Goal: Task Accomplishment & Management: Complete application form

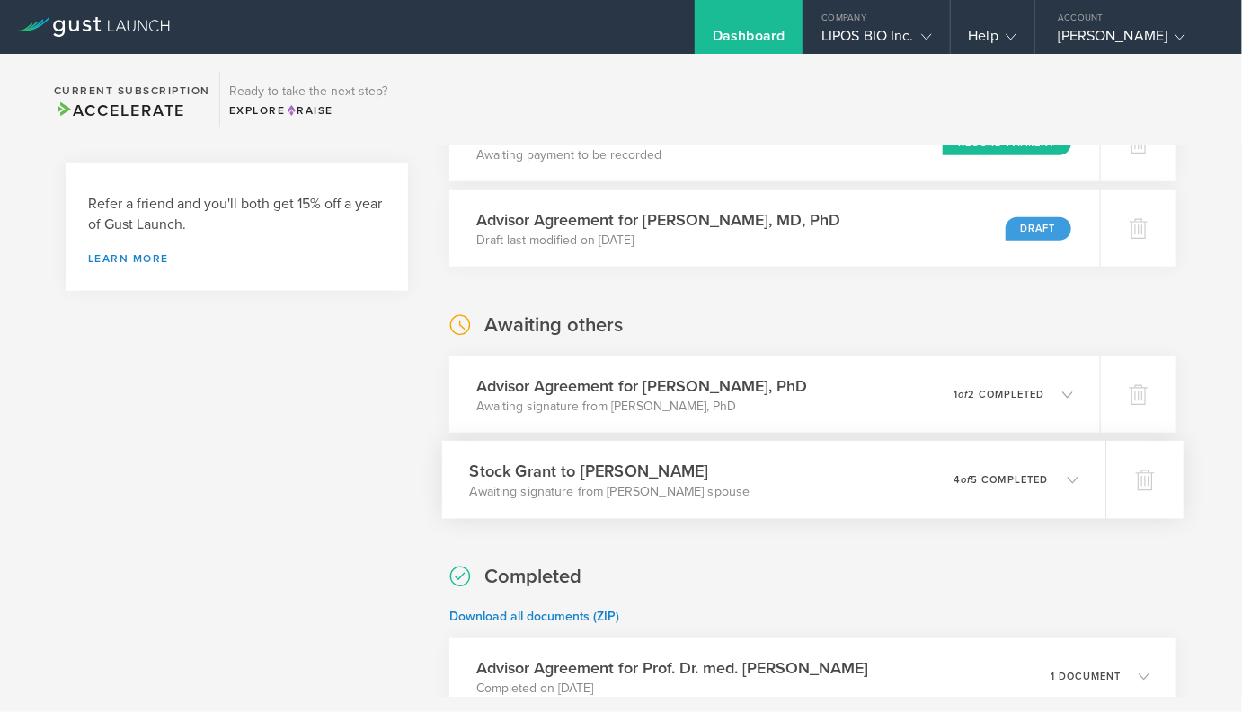
scroll to position [546, 0]
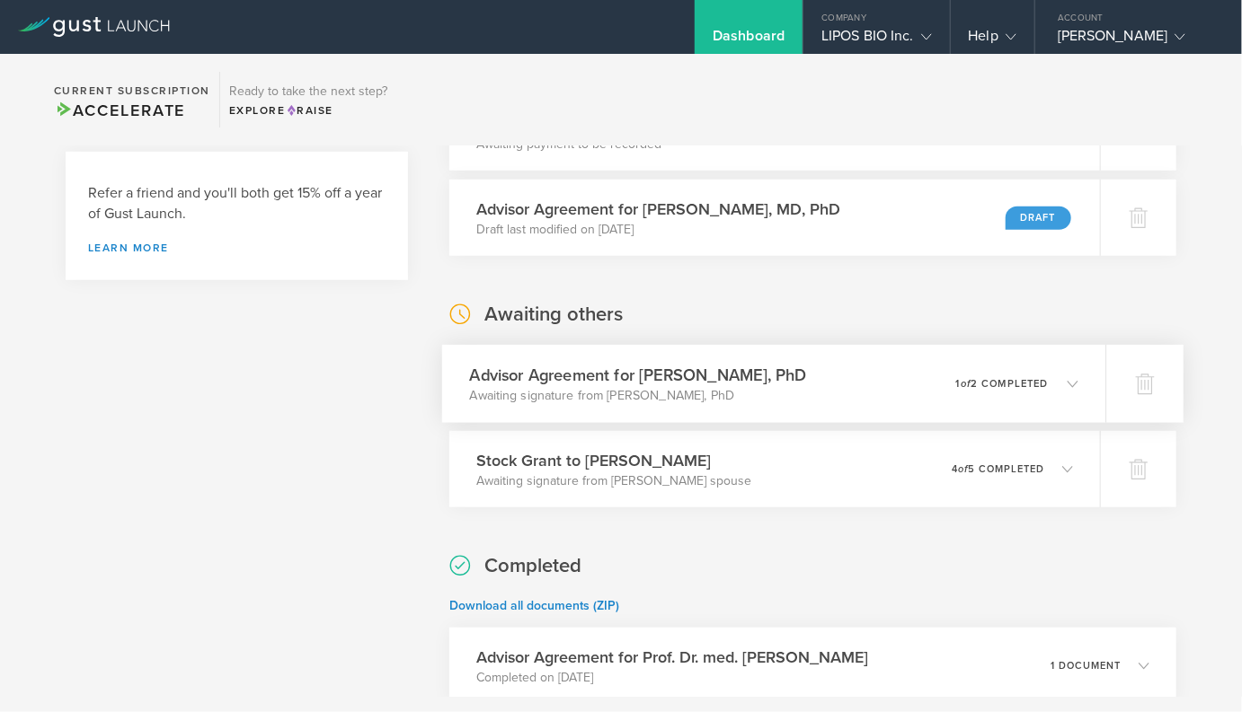
click at [611, 388] on p "Awaiting signature from Bruce T. Lamb, PhD" at bounding box center [638, 396] width 337 height 18
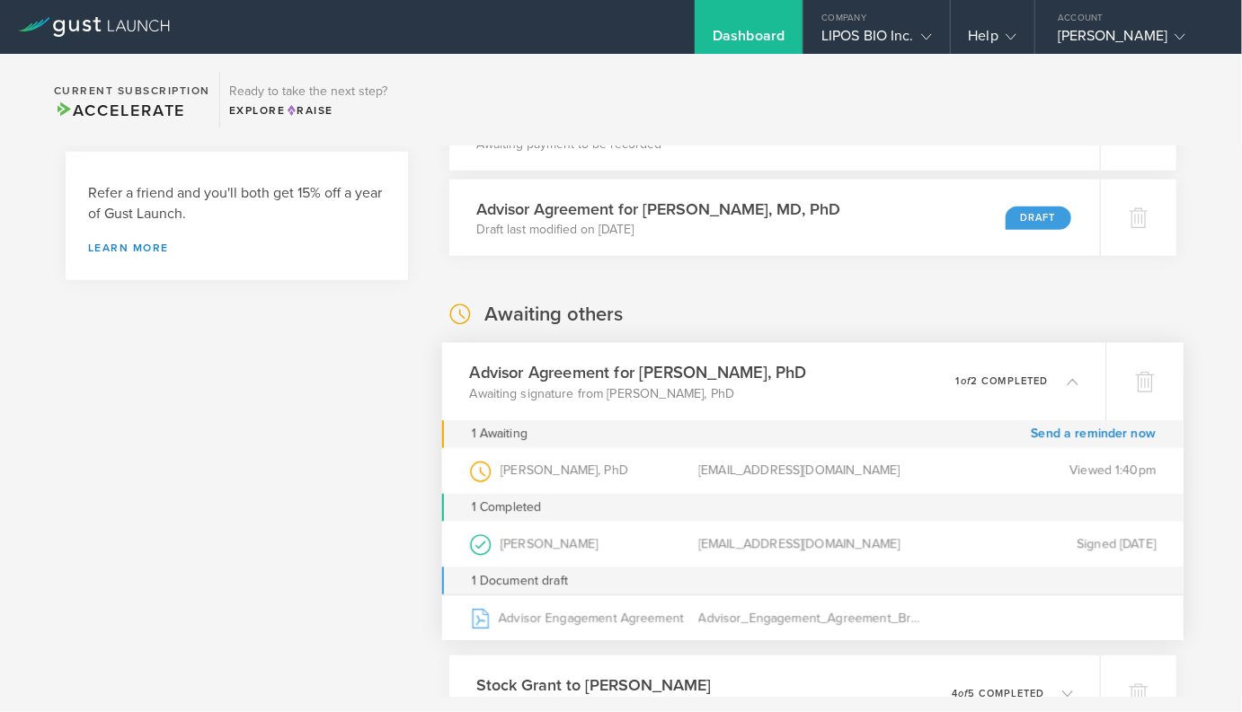
click at [317, 452] on div "What's next? Compliance Team Fundraising Staying compliant saves you from hassl…" at bounding box center [237, 662] width 342 height 2079
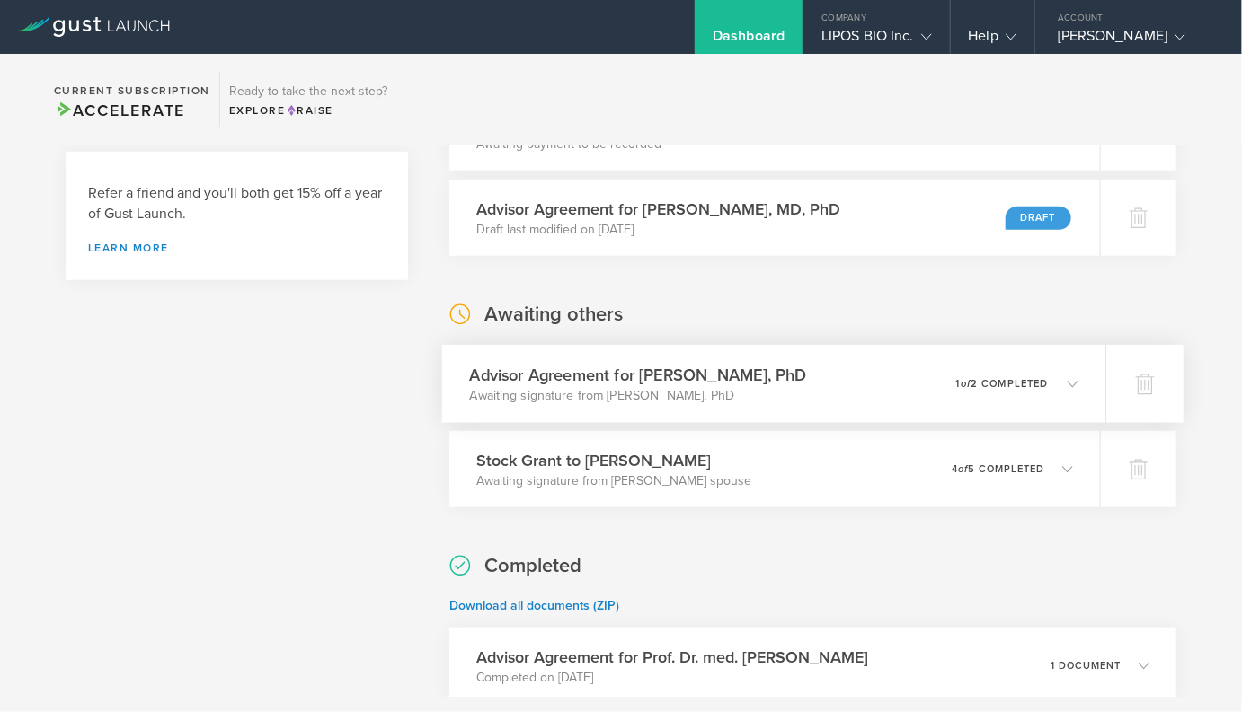
click at [489, 407] on div "Advisor Agreement for Bruce T. Lamb, PhD Awaiting signature from Bruce T. Lamb,…" at bounding box center [773, 384] width 663 height 78
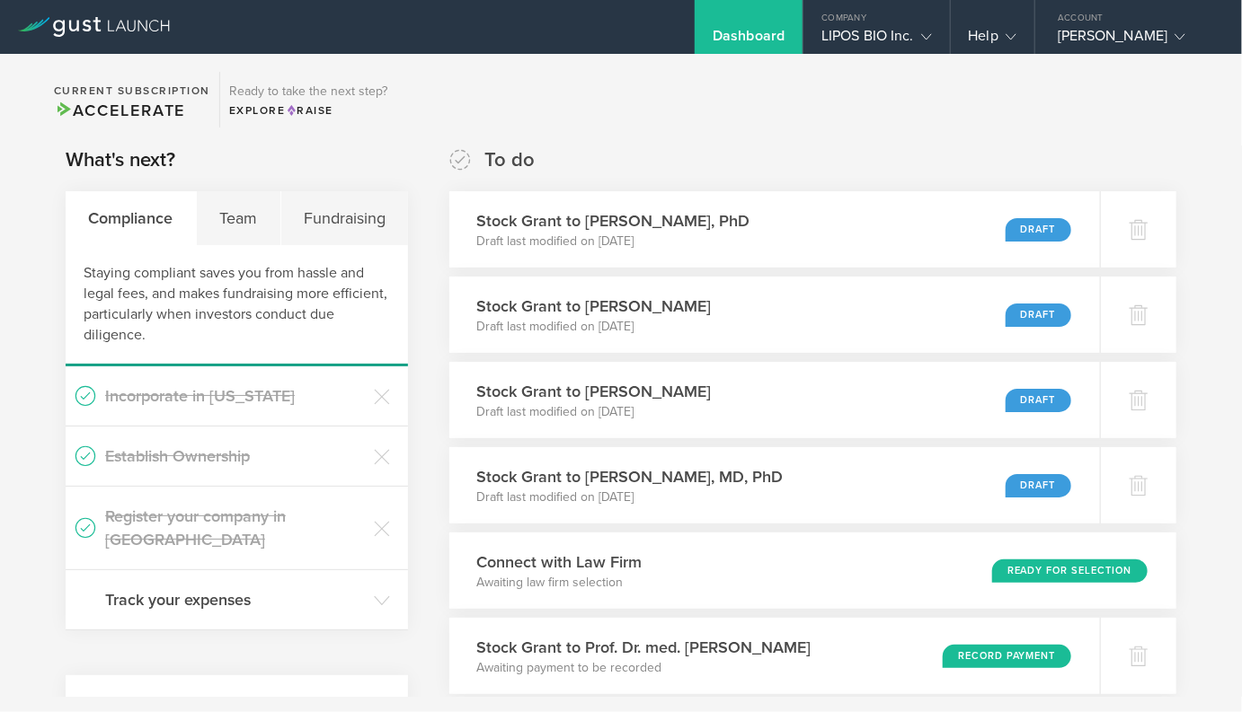
scroll to position [0, 0]
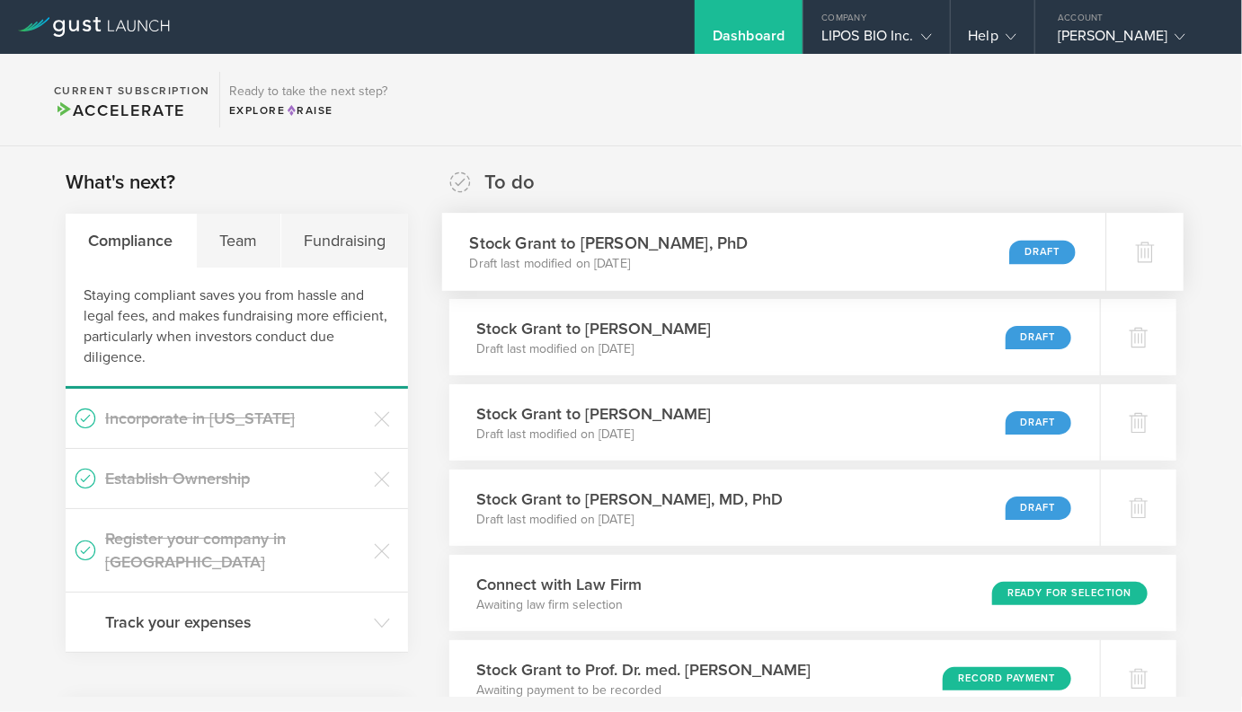
click at [734, 276] on div "Stock Grant to Bruce T. Lamb, PhD Draft last modified on Oct 14, 2025 Draft" at bounding box center [773, 252] width 663 height 78
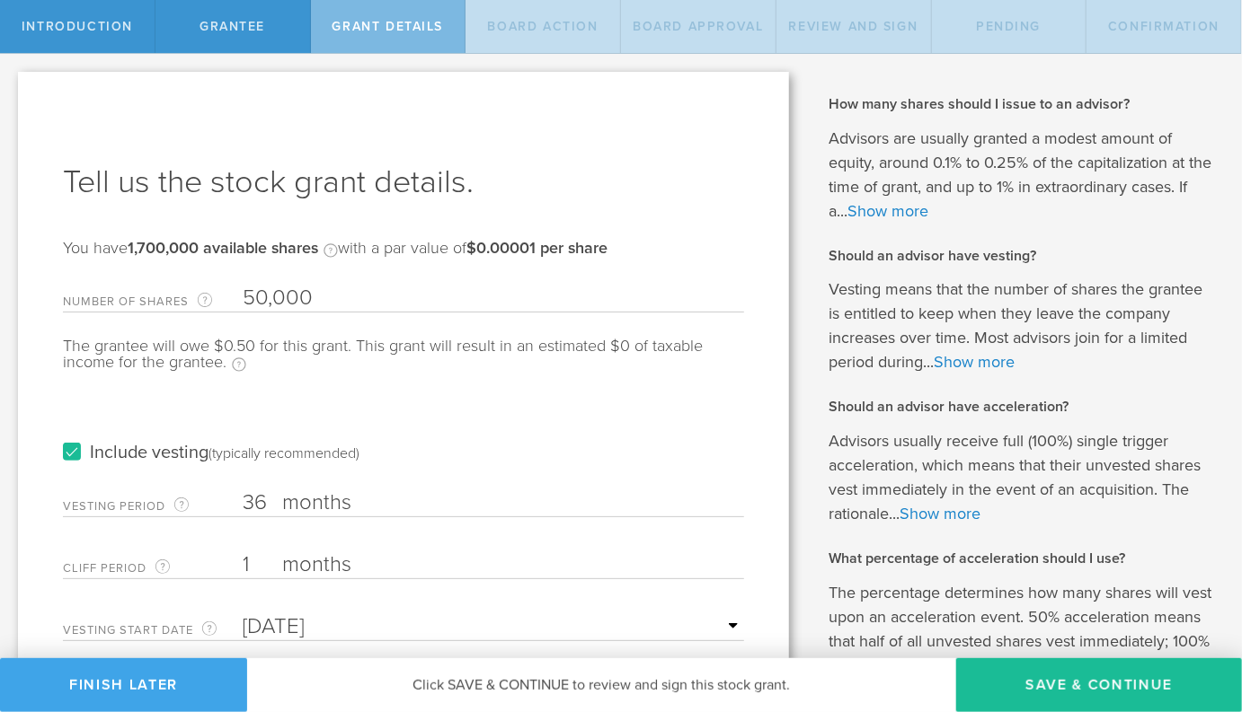
click at [156, 691] on button "Finish Later" at bounding box center [123, 686] width 247 height 54
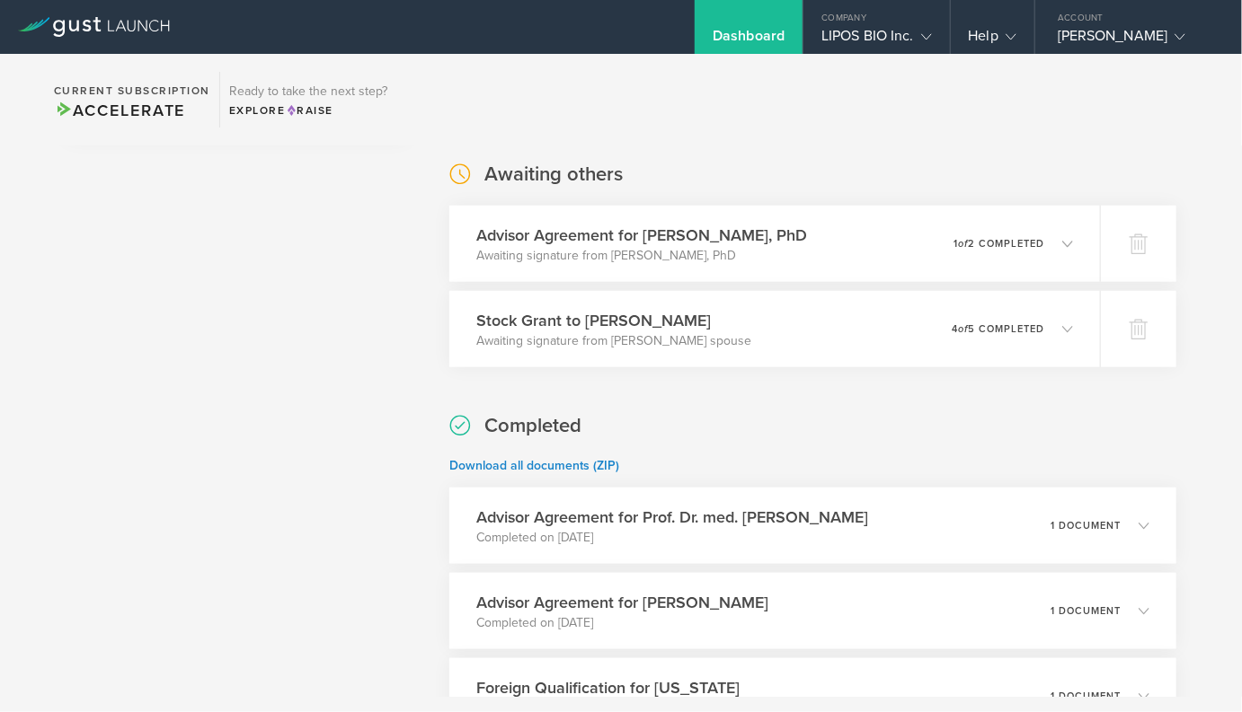
scroll to position [686, 0]
click at [685, 551] on div "Advisor Agreement for Prof. Dr. med. Adriano Aguzzi Completed on Oct 8, 2025 1 …" at bounding box center [812, 526] width 727 height 76
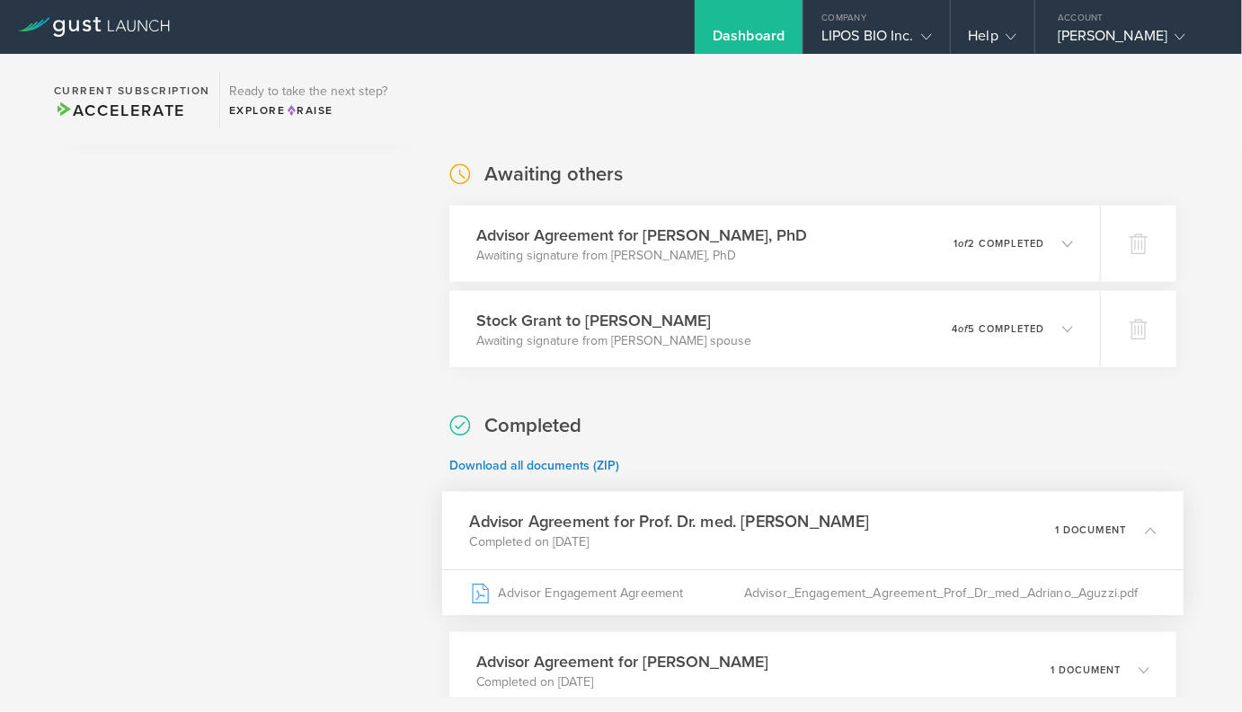
click at [685, 551] on p "Completed on Oct 8, 2025" at bounding box center [670, 543] width 400 height 18
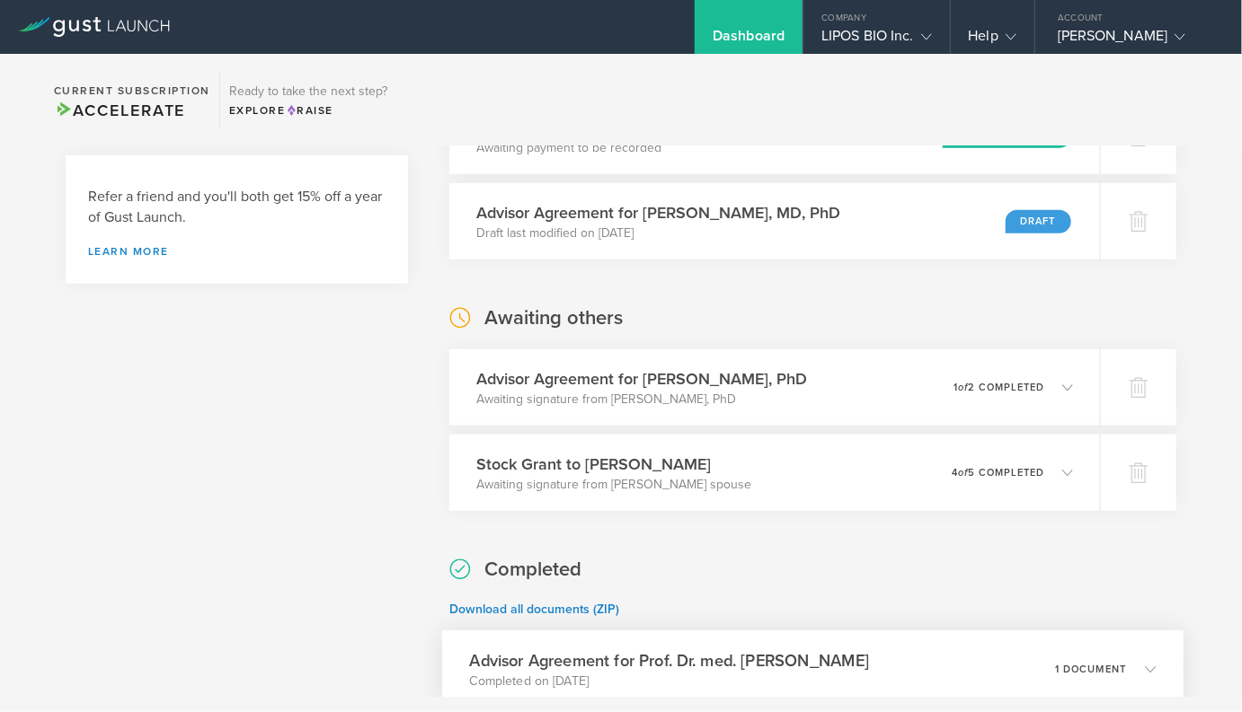
scroll to position [541, 0]
click at [673, 467] on h3 "Stock Grant to Brock Reeve" at bounding box center [610, 466] width 280 height 24
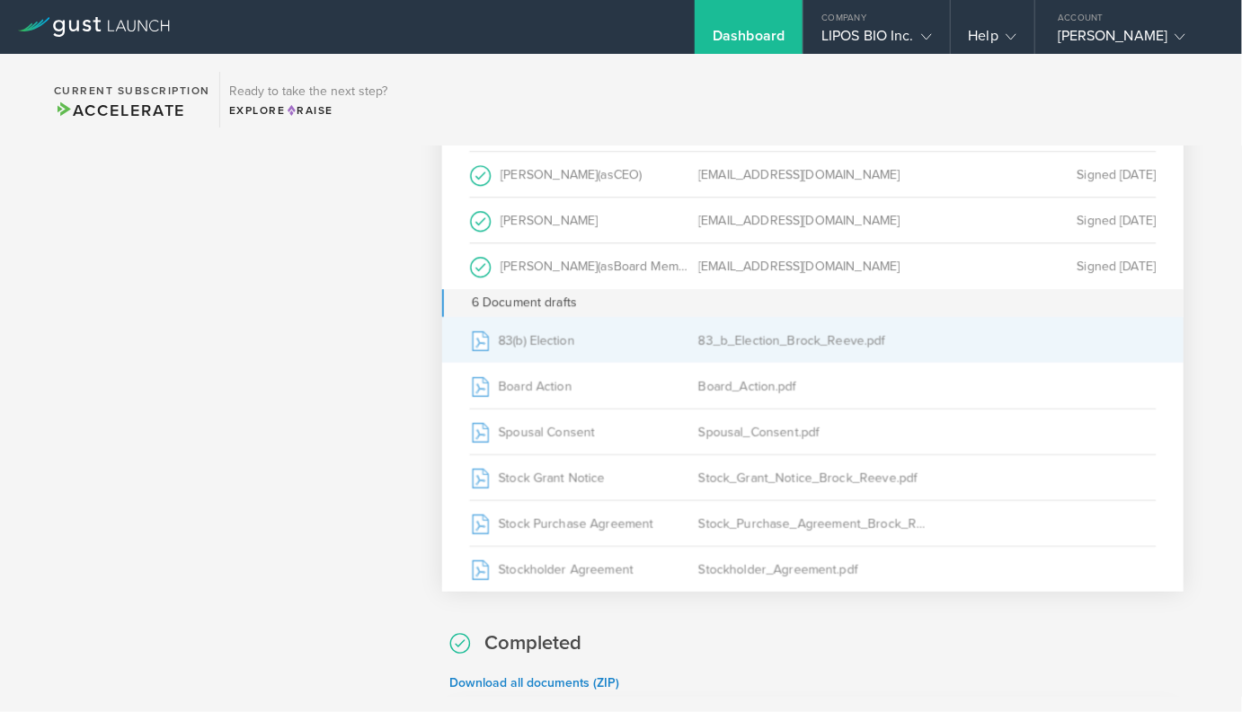
scroll to position [1054, 0]
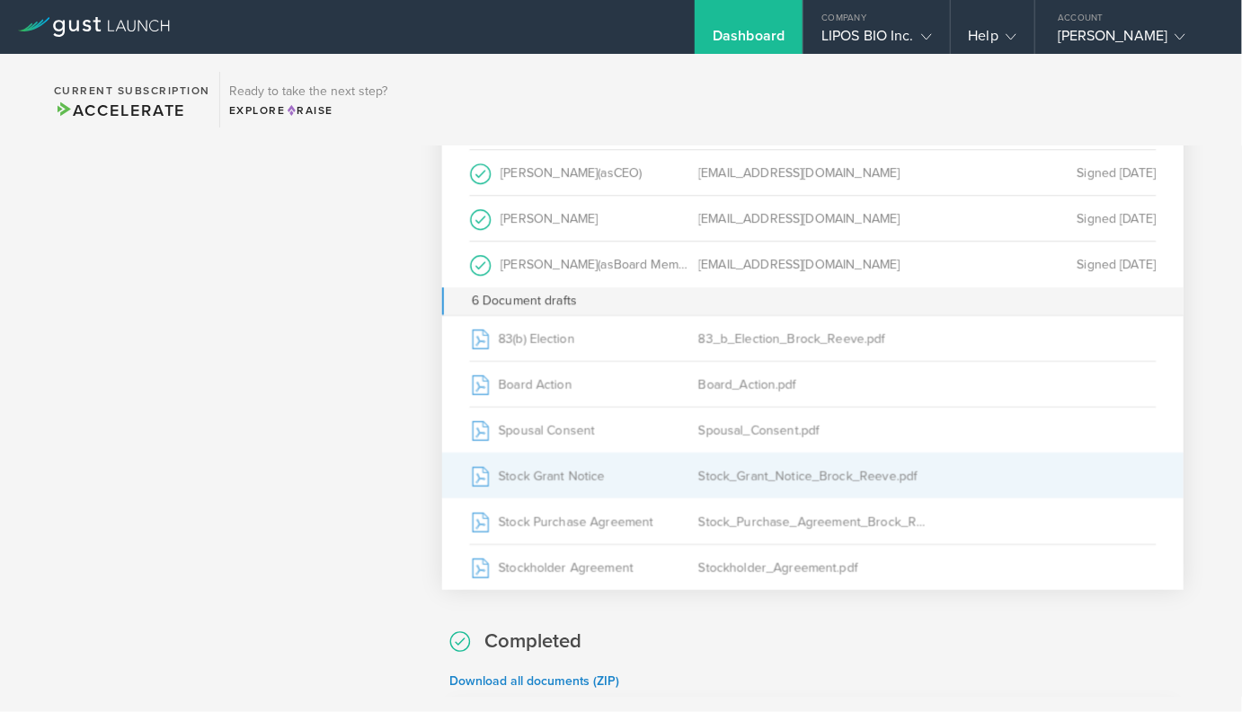
click at [538, 476] on div "Stock Grant Notice" at bounding box center [584, 476] width 229 height 45
click at [544, 482] on div "Stock Grant Notice" at bounding box center [584, 476] width 229 height 45
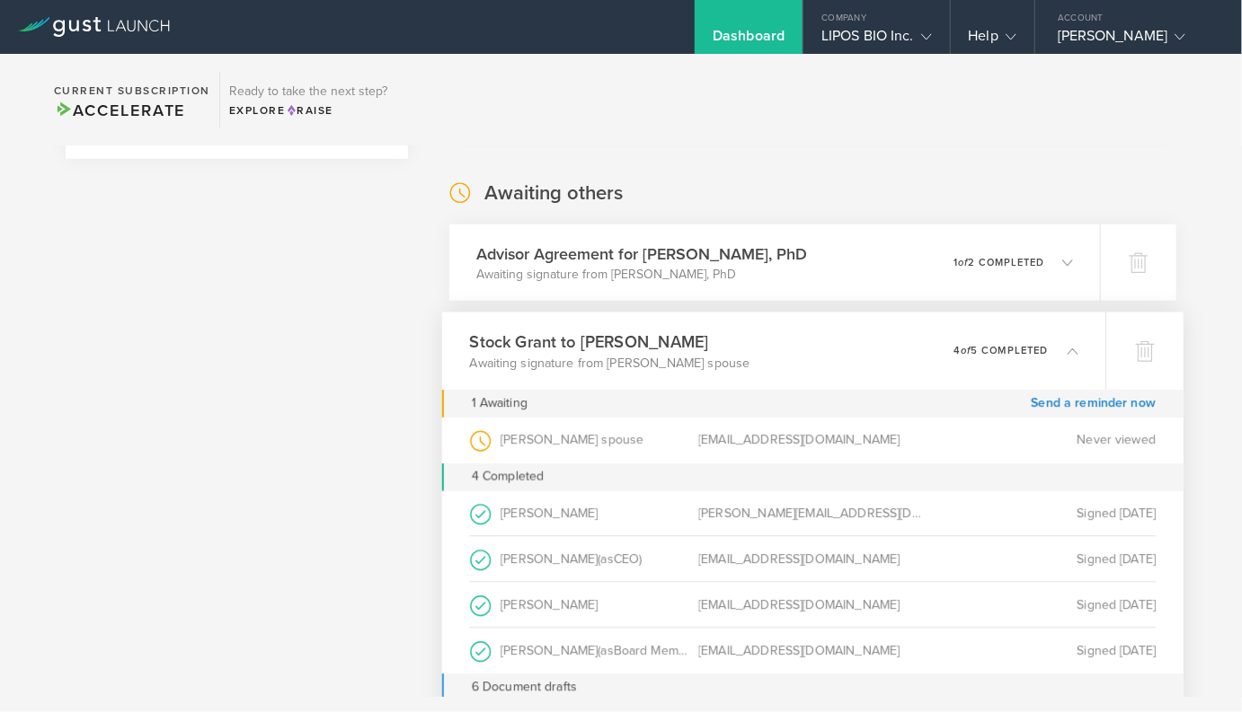
scroll to position [633, 0]
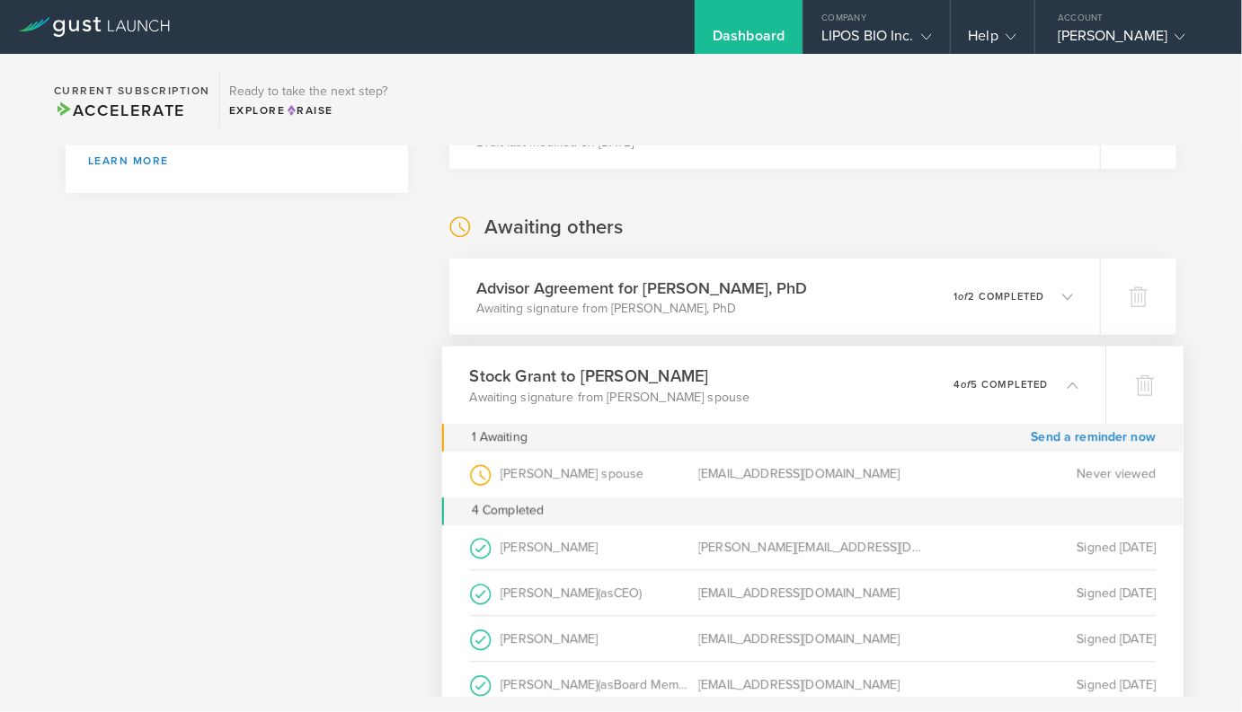
click at [604, 404] on p "Awaiting signature from Brock Reeve’s spouse" at bounding box center [610, 397] width 280 height 18
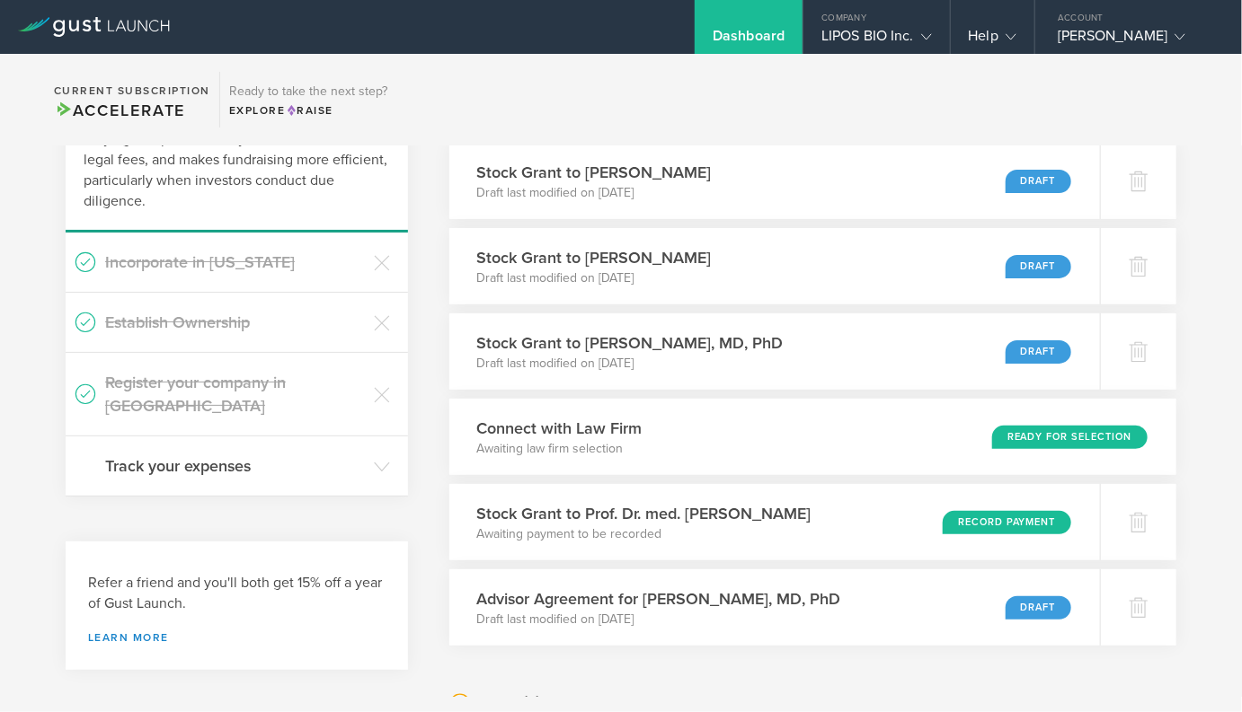
scroll to position [154, 0]
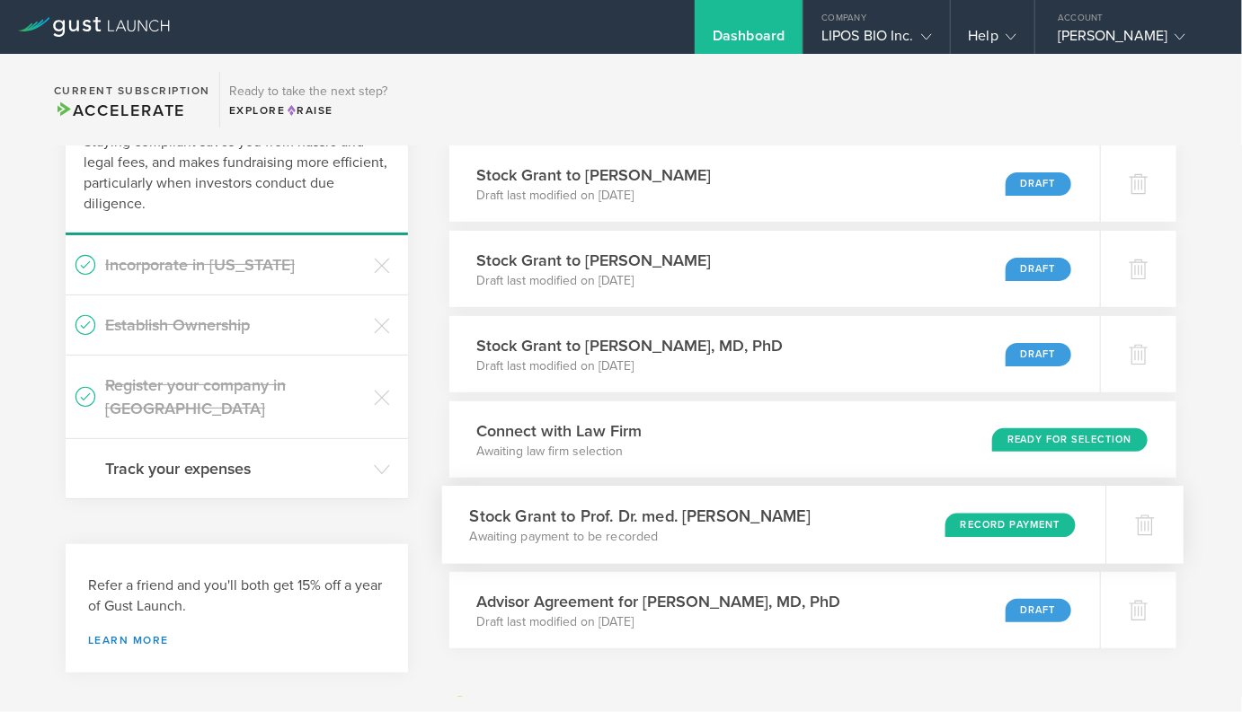
click at [597, 539] on p "Awaiting payment to be recorded" at bounding box center [640, 537] width 340 height 18
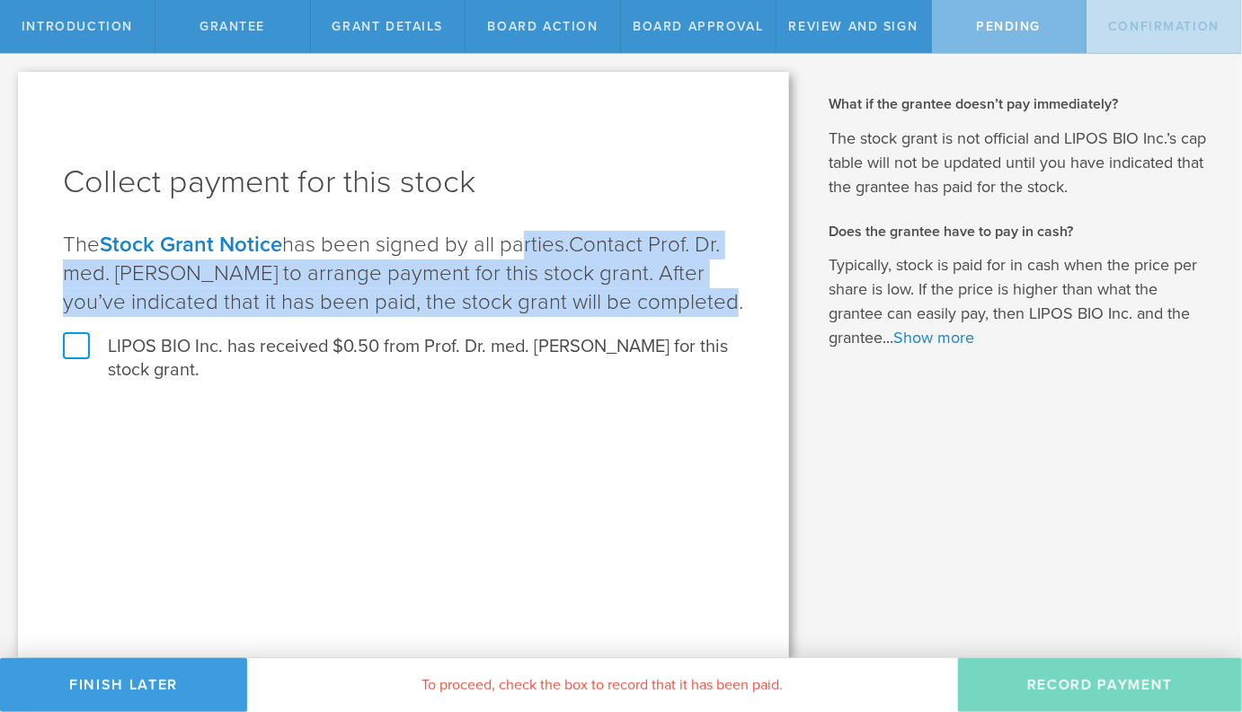
drag, startPoint x: 513, startPoint y: 257, endPoint x: 646, endPoint y: 289, distance: 136.8
click at [646, 289] on p "The Stock Grant Notice has been signed by all parties. Contact Prof. Dr. med. A…" at bounding box center [403, 274] width 681 height 86
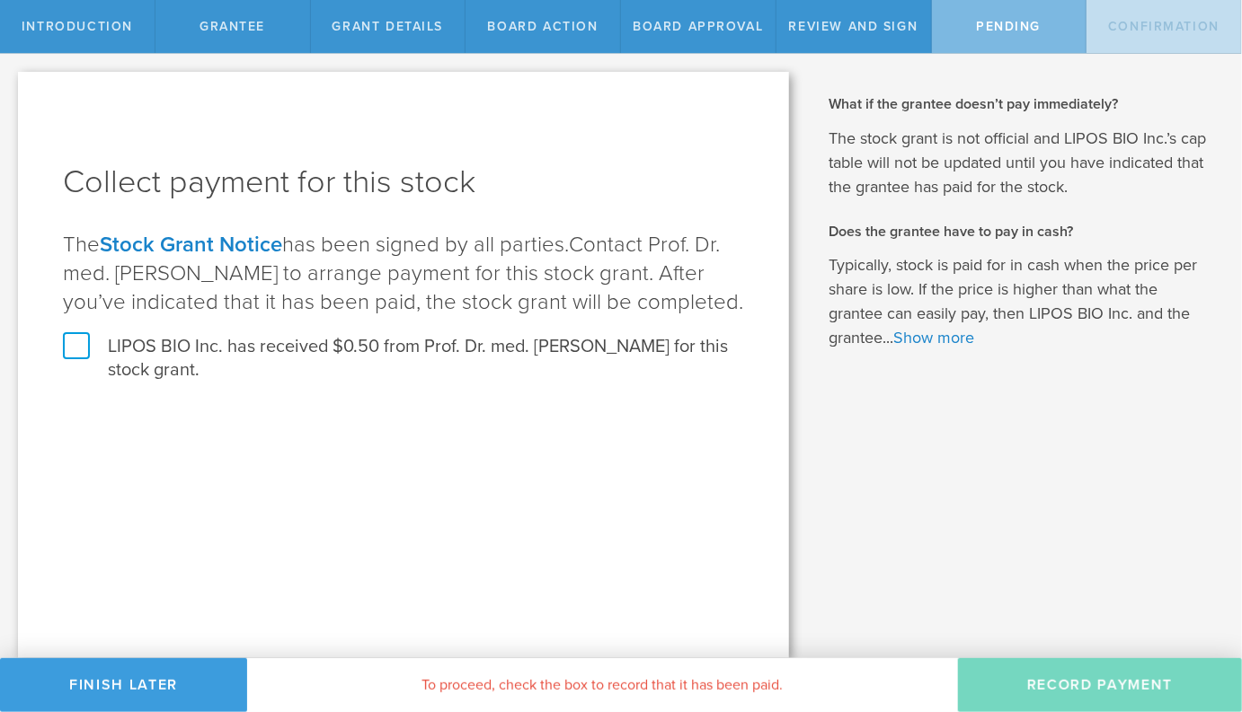
click at [935, 348] on p "Typically, stock is paid for in cash when the price per share is low. If the pr…" at bounding box center [1021, 301] width 386 height 97
click at [935, 342] on link "Show more" at bounding box center [933, 338] width 81 height 20
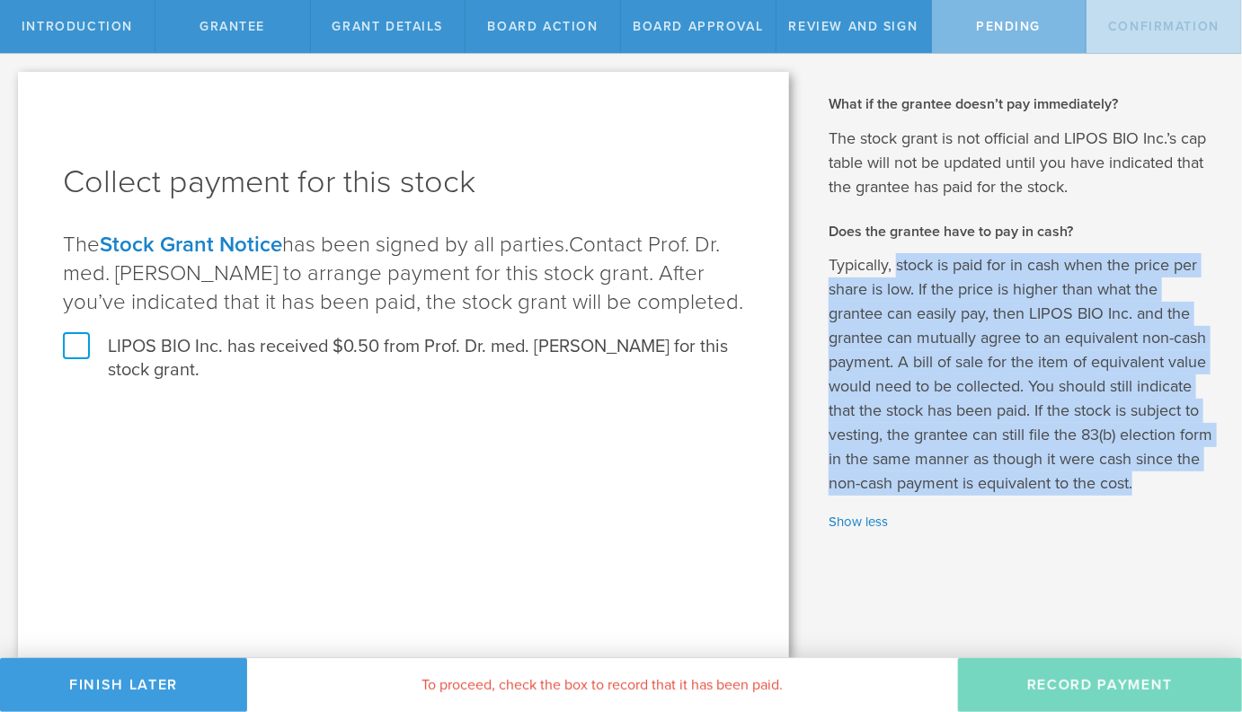
drag, startPoint x: 895, startPoint y: 260, endPoint x: 1180, endPoint y: 484, distance: 362.7
click at [1180, 484] on p "Typically, stock is paid for in cash when the price per share is low. If the pr…" at bounding box center [1021, 374] width 386 height 243
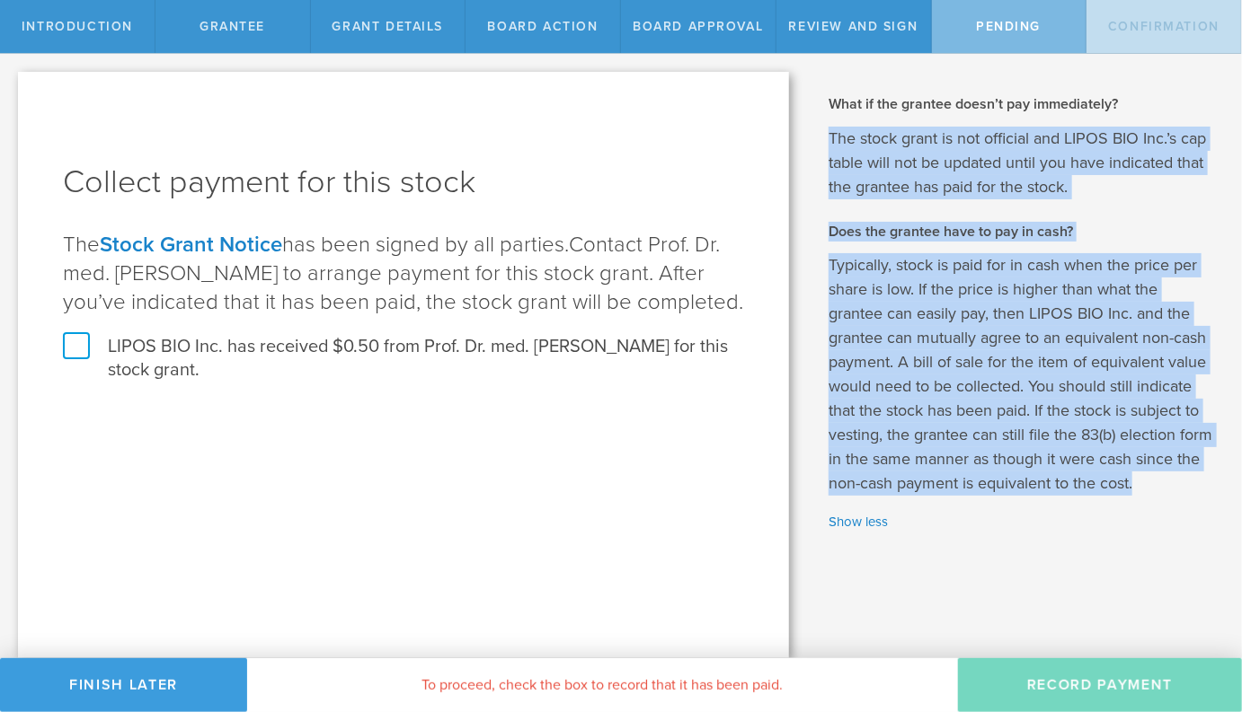
drag, startPoint x: 1180, startPoint y: 484, endPoint x: 830, endPoint y: 133, distance: 495.5
click at [830, 133] on div "What if the grantee doesn’t pay immediately? The stock grant is not official an…" at bounding box center [1021, 313] width 386 height 438
click at [830, 133] on p "The stock grant is not official and LIPOS BIO Inc.’s cap table will not be upda…" at bounding box center [1021, 163] width 386 height 73
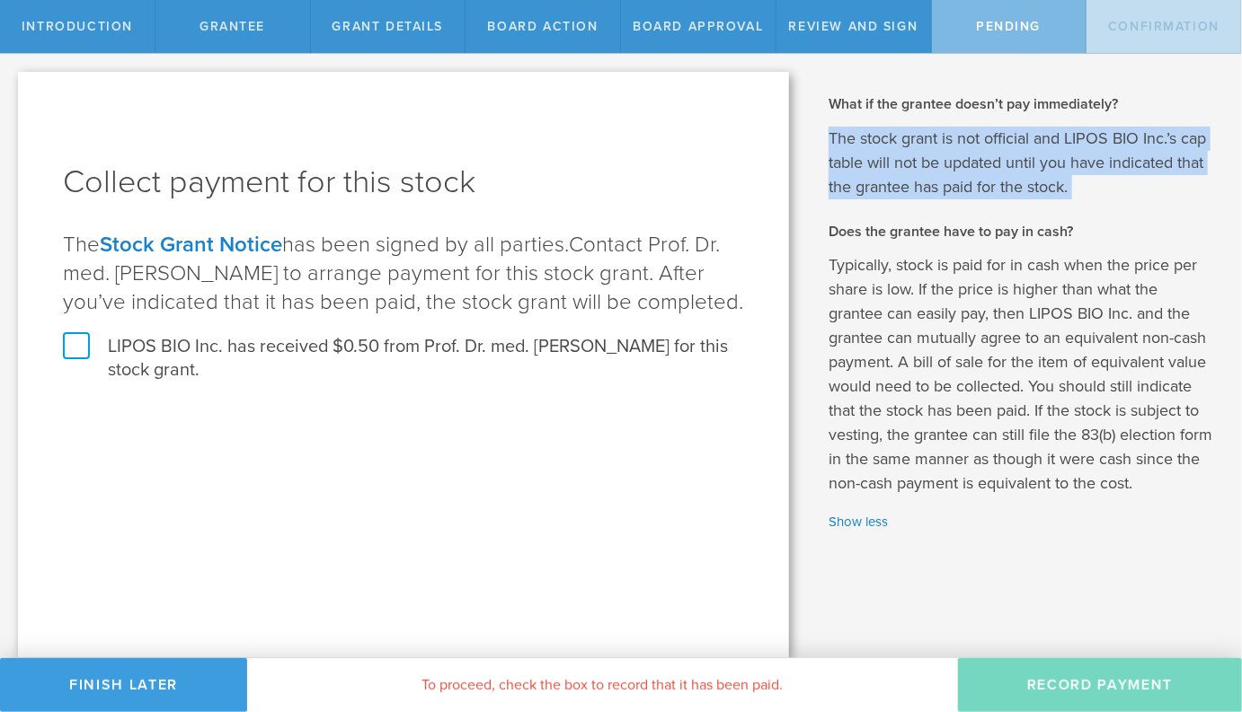
drag, startPoint x: 830, startPoint y: 133, endPoint x: 840, endPoint y: 204, distance: 71.7
click at [840, 204] on div "What if the grantee doesn’t pay immediately? The stock grant is not official an…" at bounding box center [1021, 313] width 386 height 438
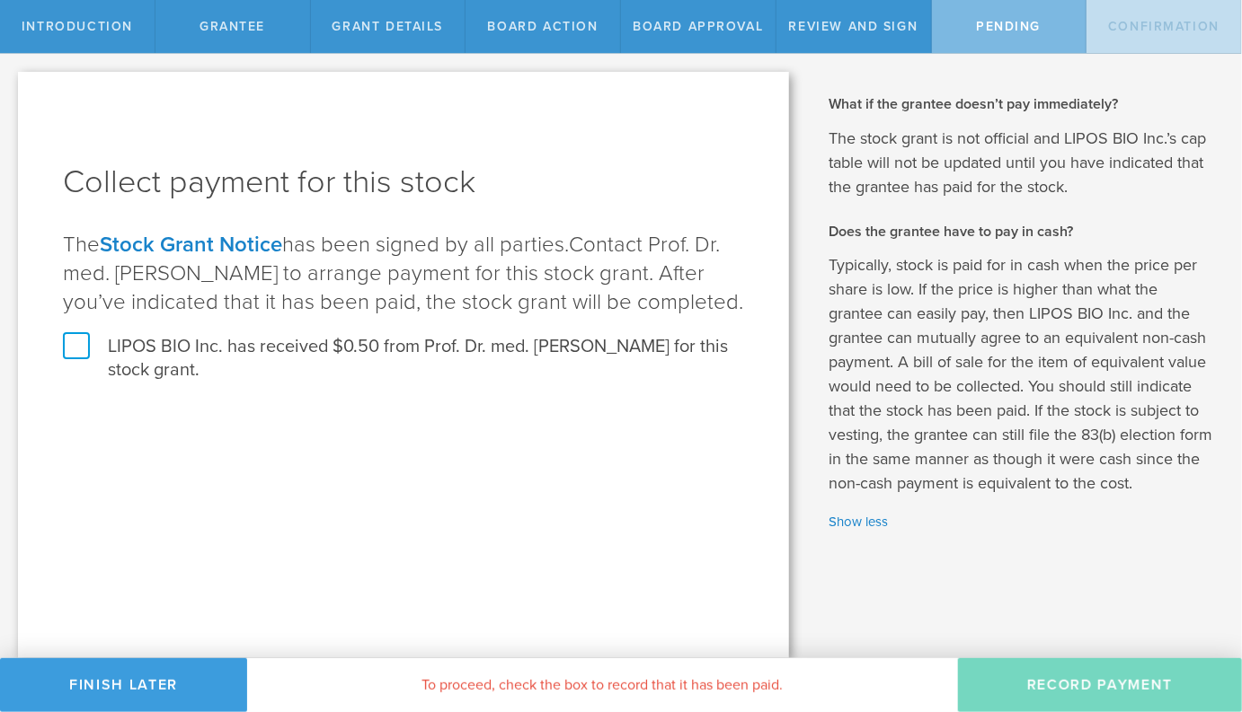
click at [251, 247] on link "Stock Grant Notice" at bounding box center [191, 245] width 182 height 26
click at [175, 677] on button "Finish Later" at bounding box center [123, 686] width 247 height 54
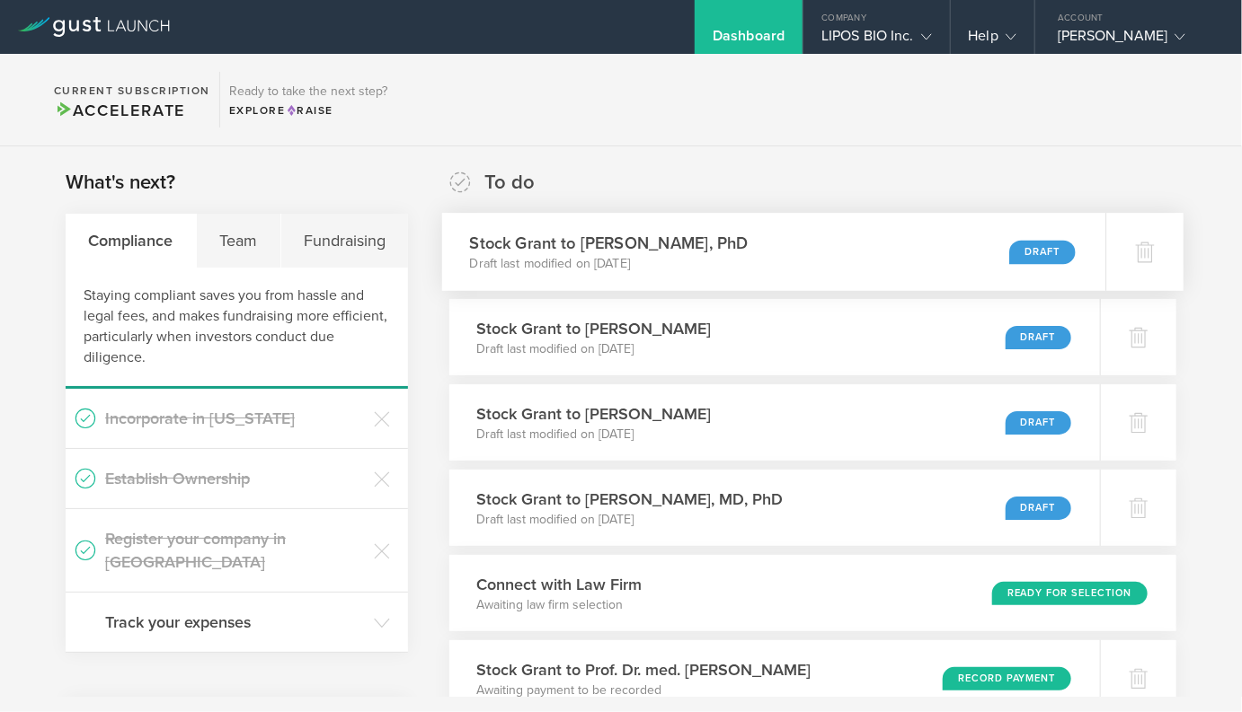
click at [650, 271] on p "Draft last modified on Oct 14, 2025" at bounding box center [609, 264] width 279 height 18
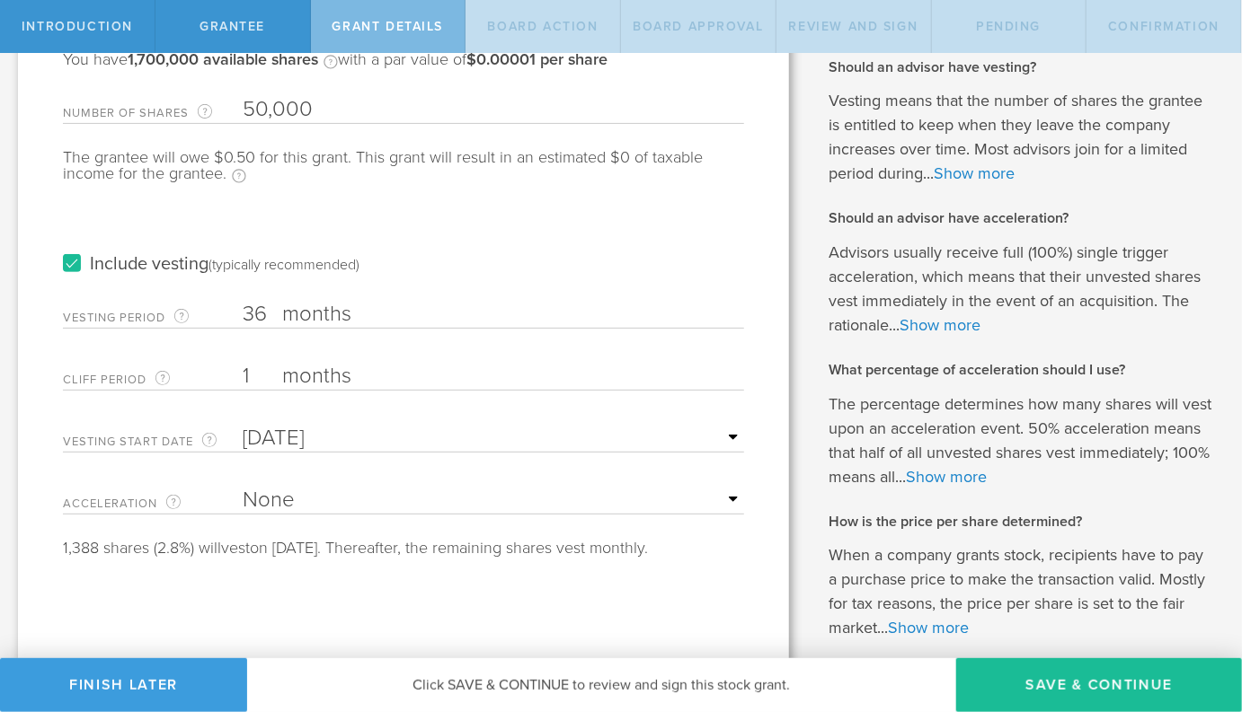
scroll to position [185, 0]
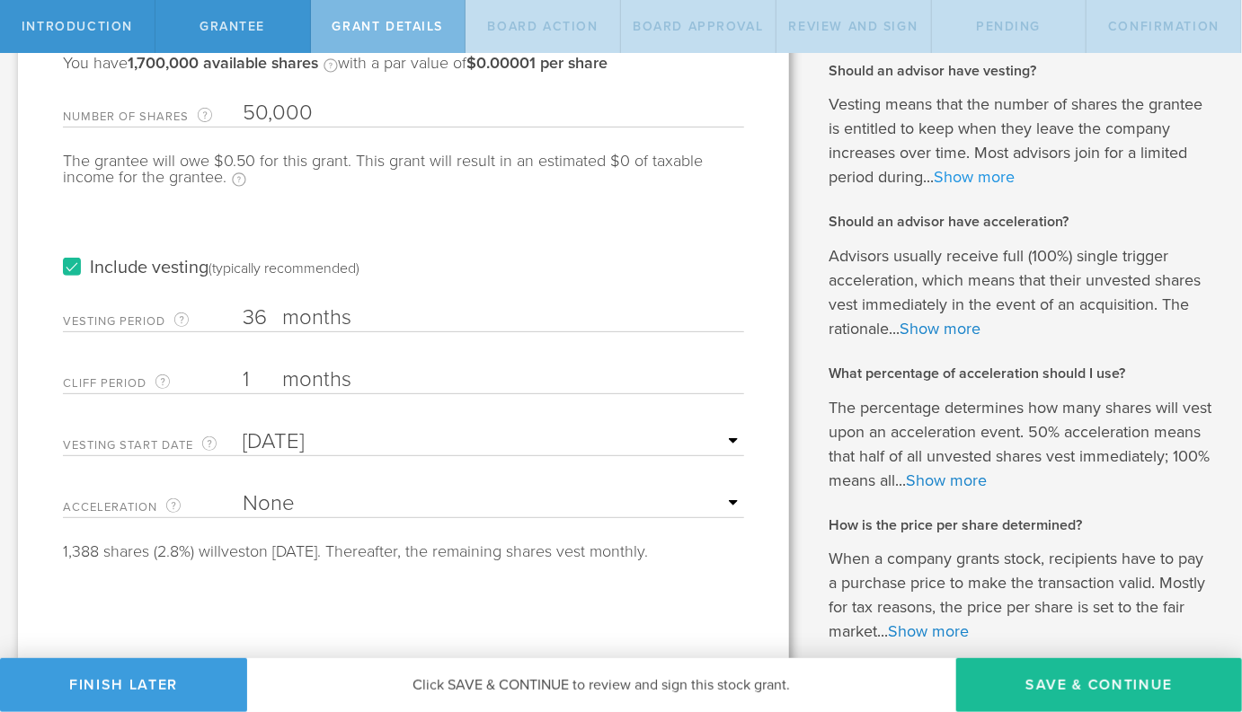
click at [980, 173] on link "Show more" at bounding box center [973, 177] width 81 height 20
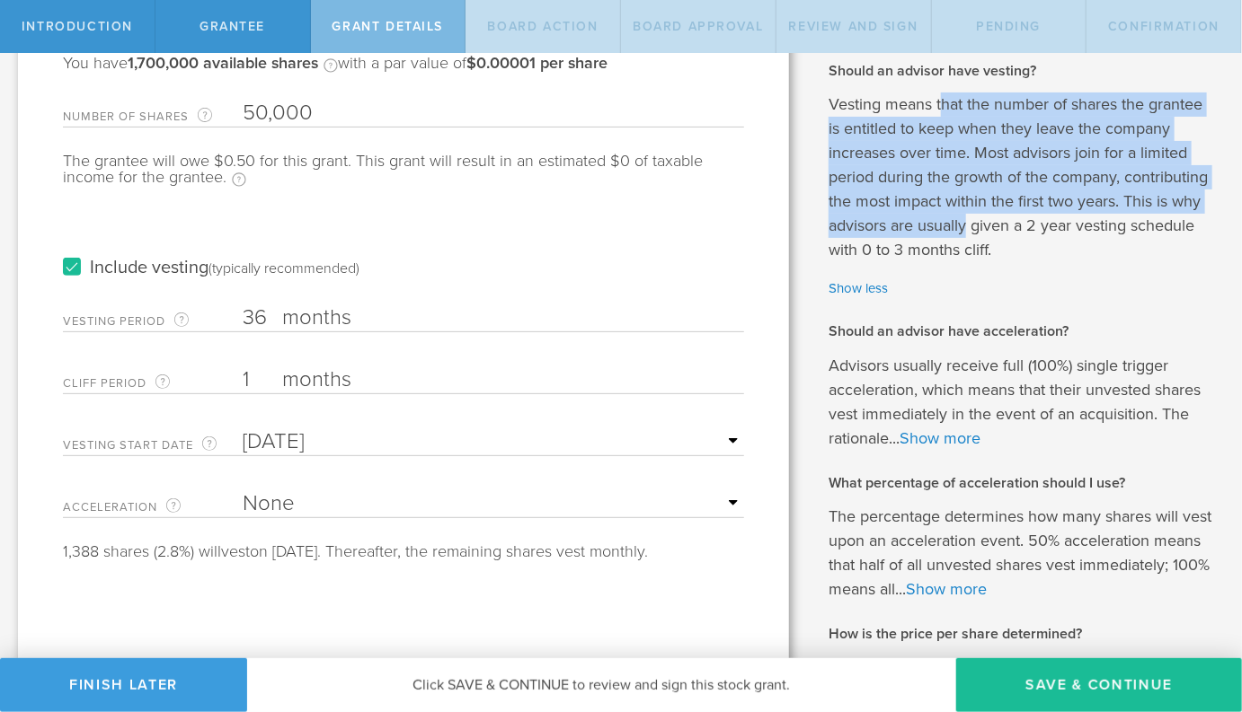
drag, startPoint x: 942, startPoint y: 98, endPoint x: 965, endPoint y: 220, distance: 124.2
click at [965, 220] on p "Vesting means that the number of shares the grantee is entitled to keep when th…" at bounding box center [1021, 178] width 386 height 170
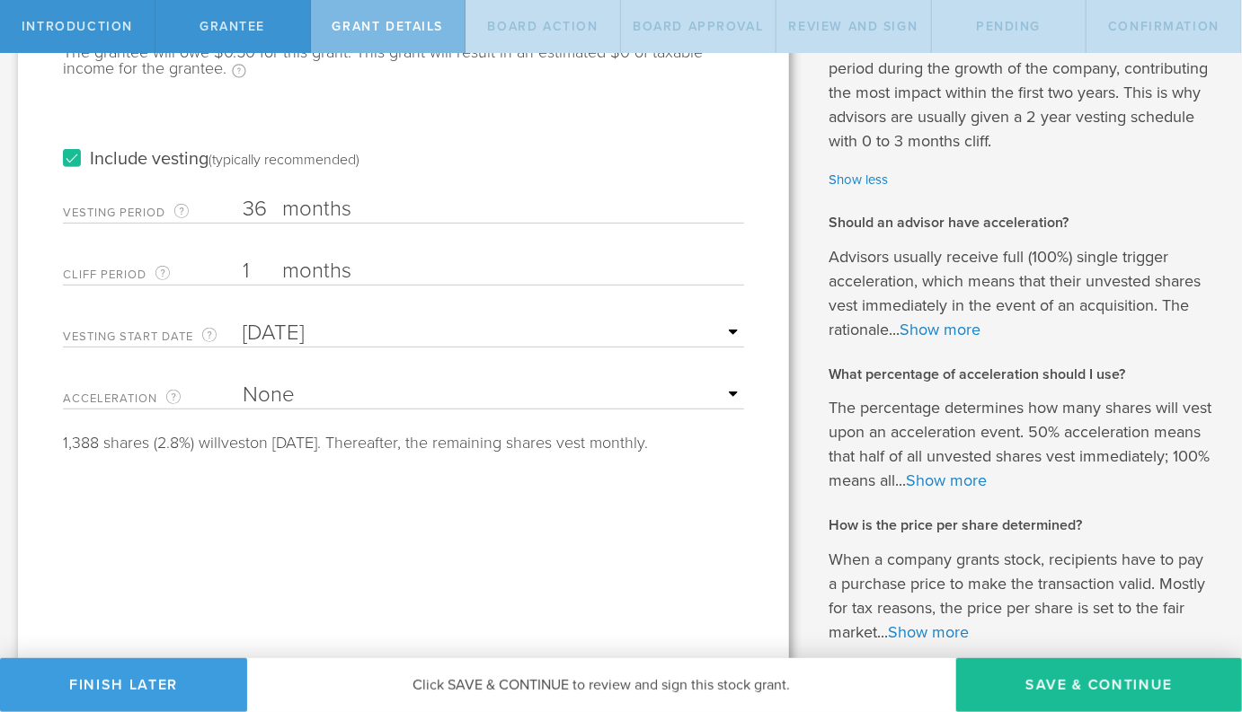
scroll to position [318, 0]
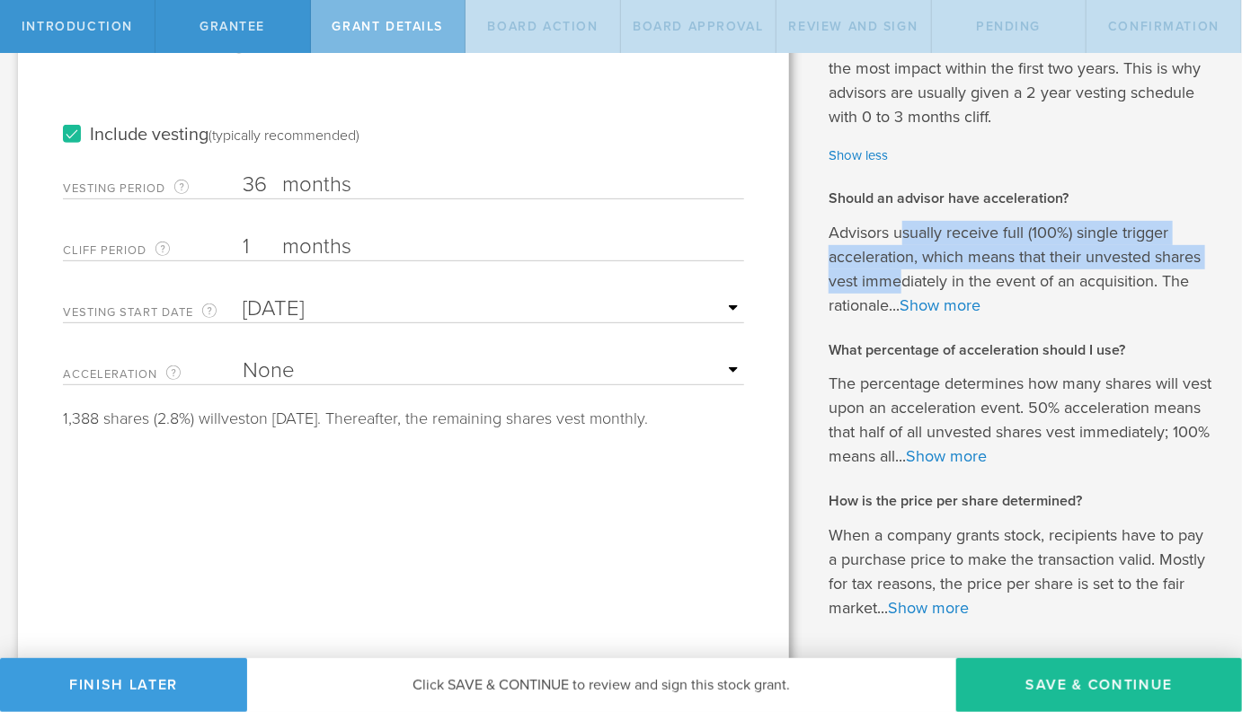
drag, startPoint x: 900, startPoint y: 238, endPoint x: 902, endPoint y: 278, distance: 39.6
click at [902, 278] on p "Advisors usually receive full (100%) single trigger acceleration, which means t…" at bounding box center [1021, 269] width 386 height 97
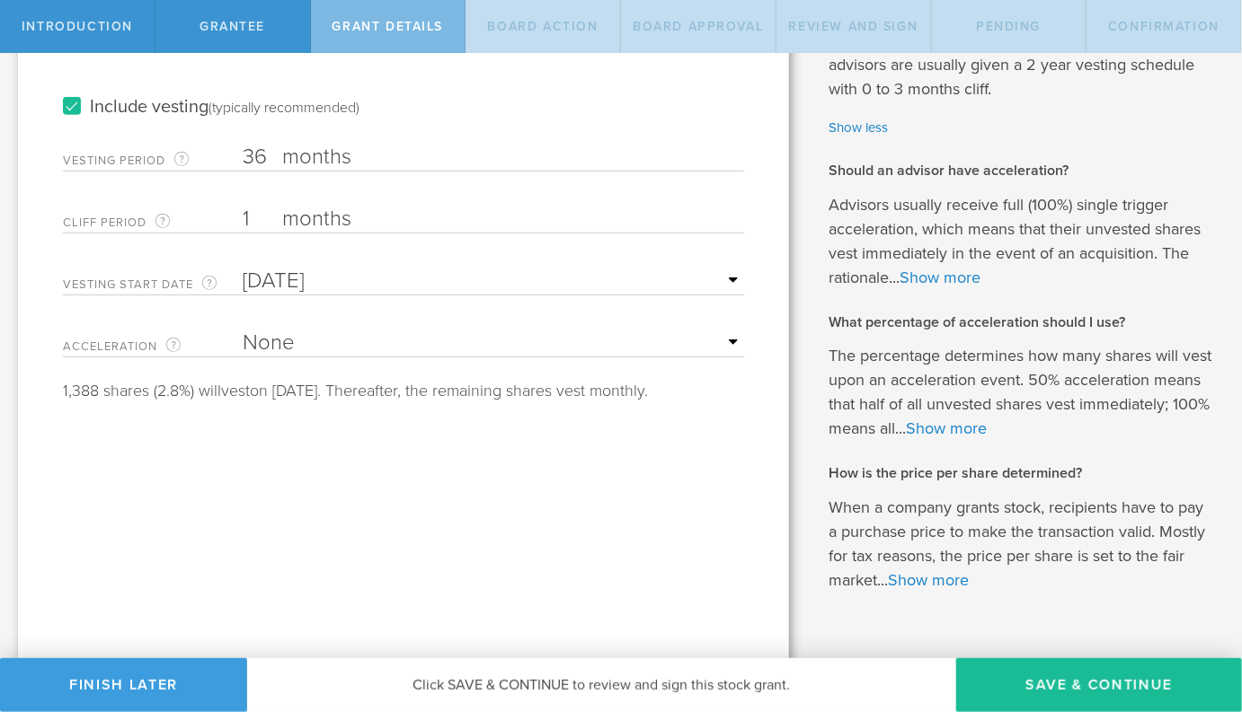
scroll to position [385, 0]
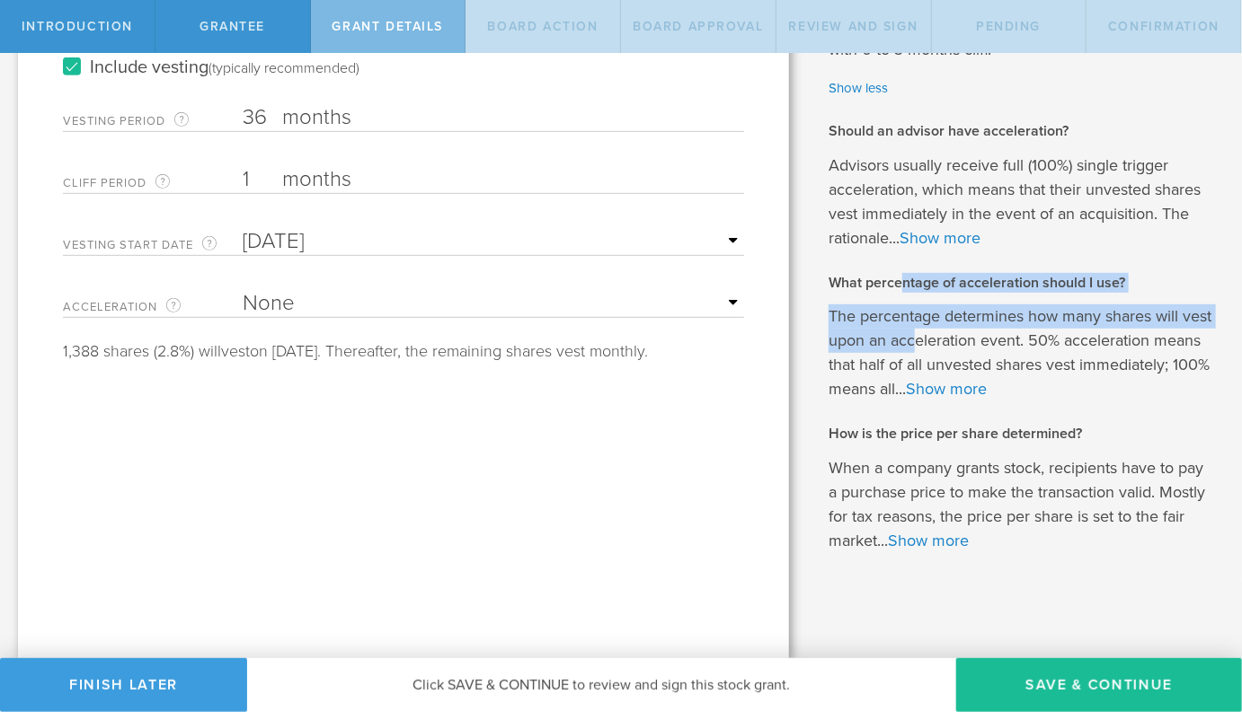
drag, startPoint x: 902, startPoint y: 278, endPoint x: 914, endPoint y: 332, distance: 55.2
click at [914, 332] on div "How many shares should I issue? Your company has 10,000,000 authorized shares —…" at bounding box center [1021, 131] width 386 height 845
click at [915, 332] on p "The percentage determines how many shares will vest upon an acceleration event.…" at bounding box center [1021, 353] width 386 height 97
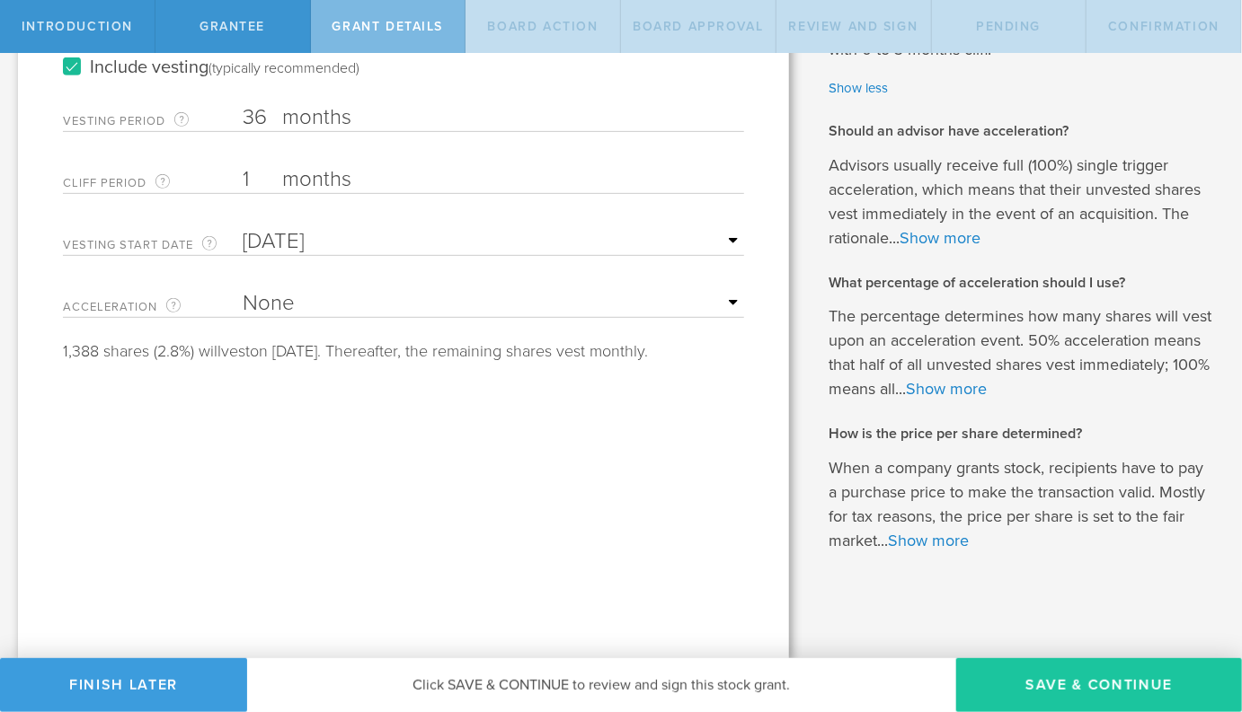
click at [1057, 673] on button "Save & Continue" at bounding box center [1099, 686] width 286 height 54
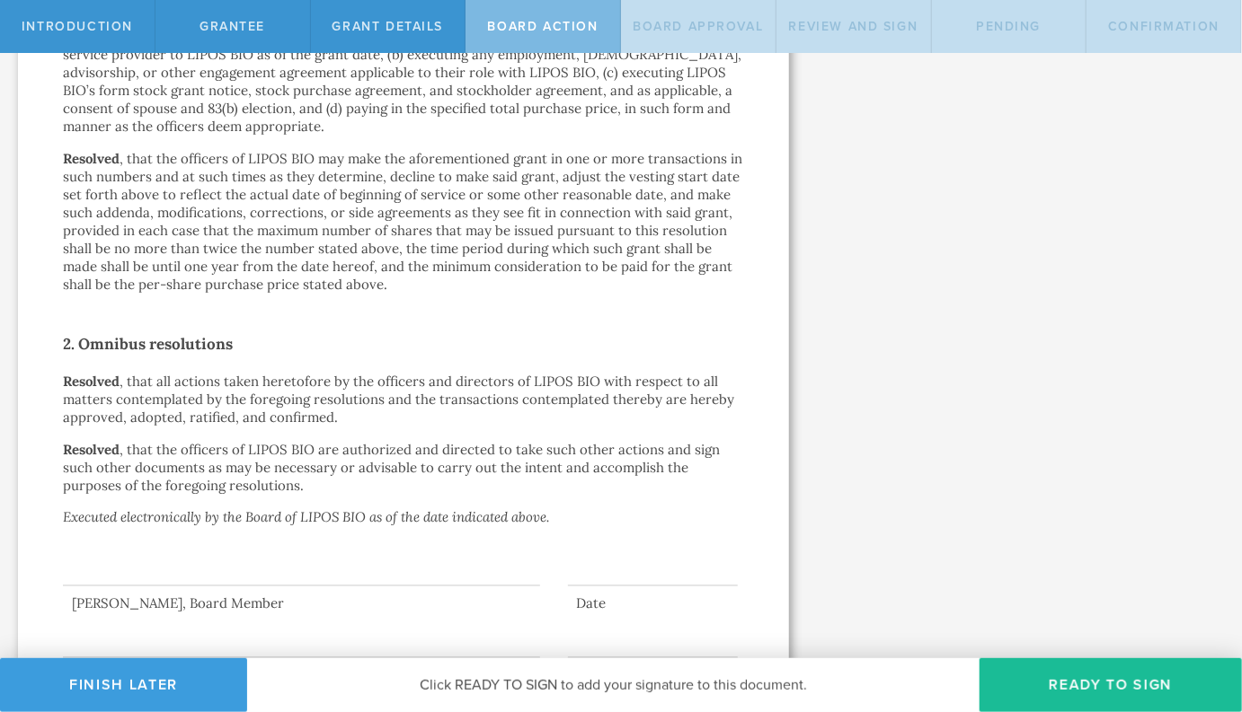
scroll to position [1163, 0]
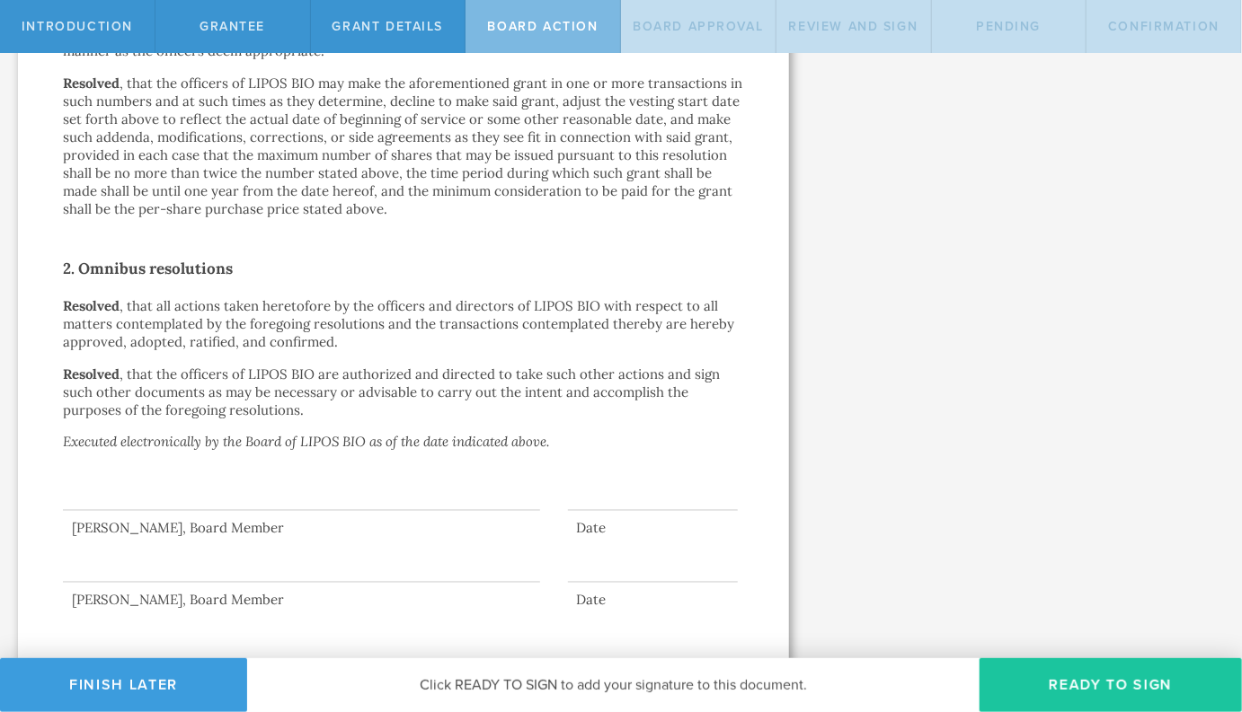
click at [1044, 688] on button "Ready to Sign" at bounding box center [1110, 686] width 262 height 54
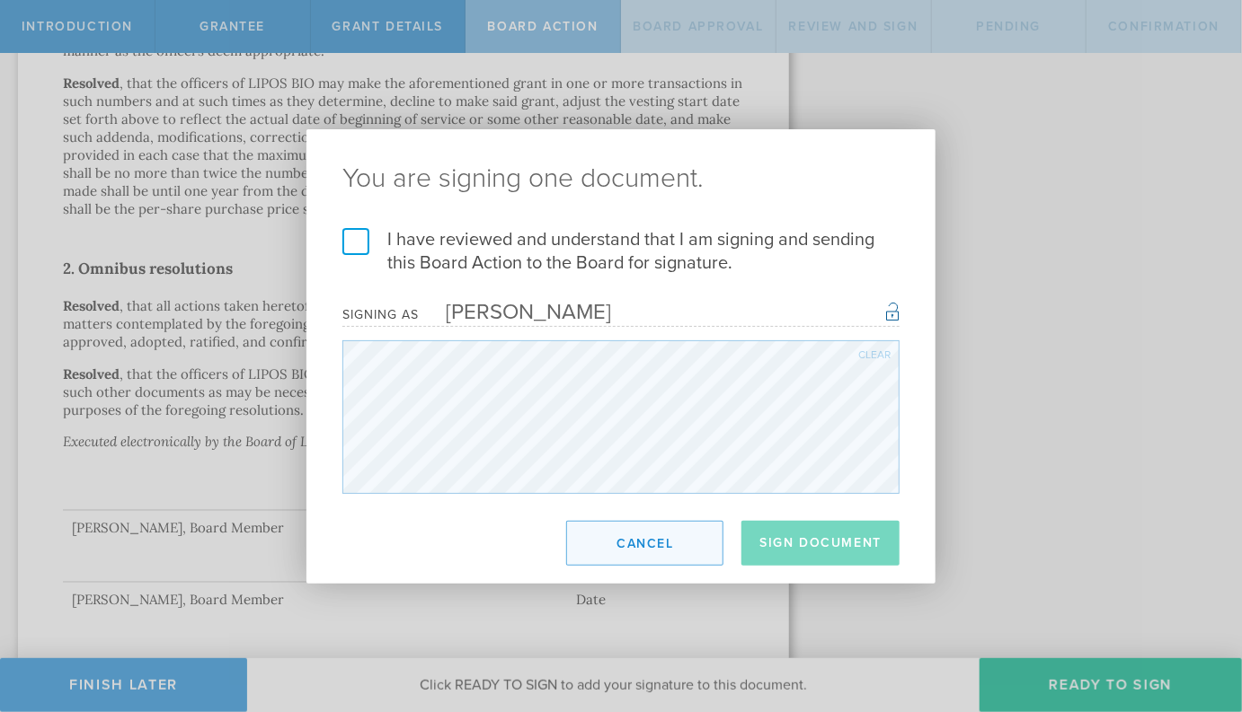
click at [642, 536] on button "Cancel" at bounding box center [644, 543] width 157 height 45
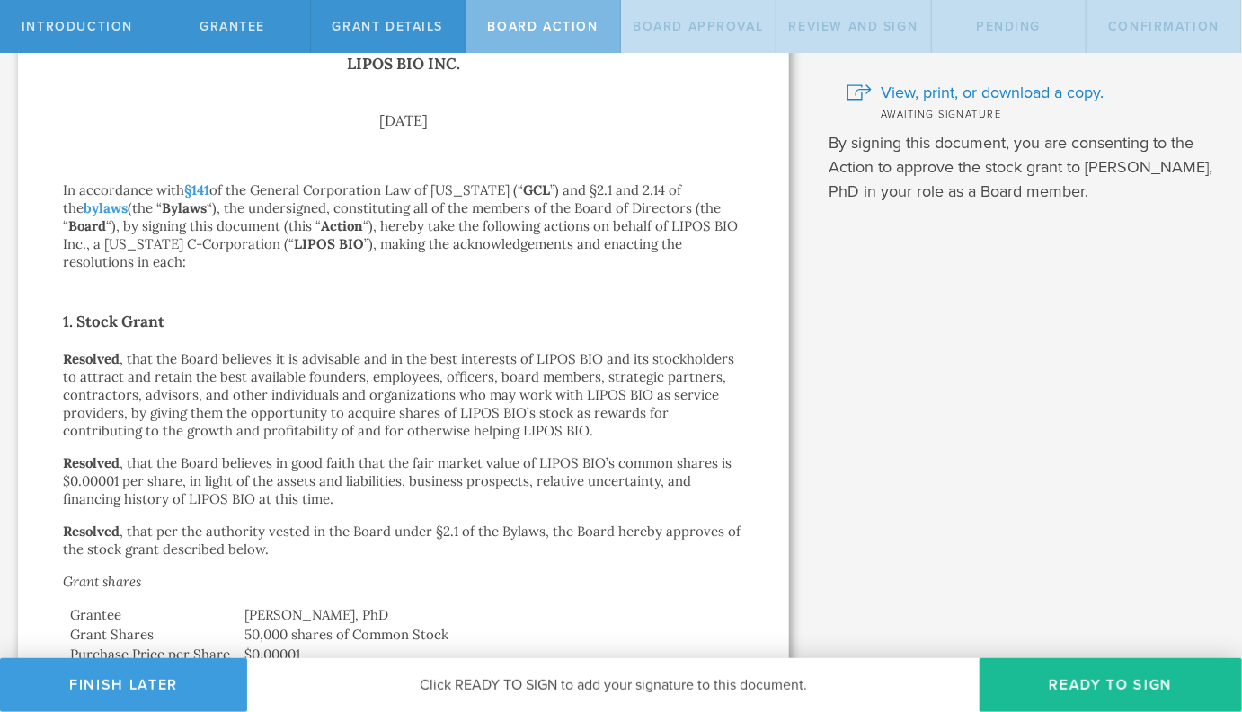
scroll to position [0, 0]
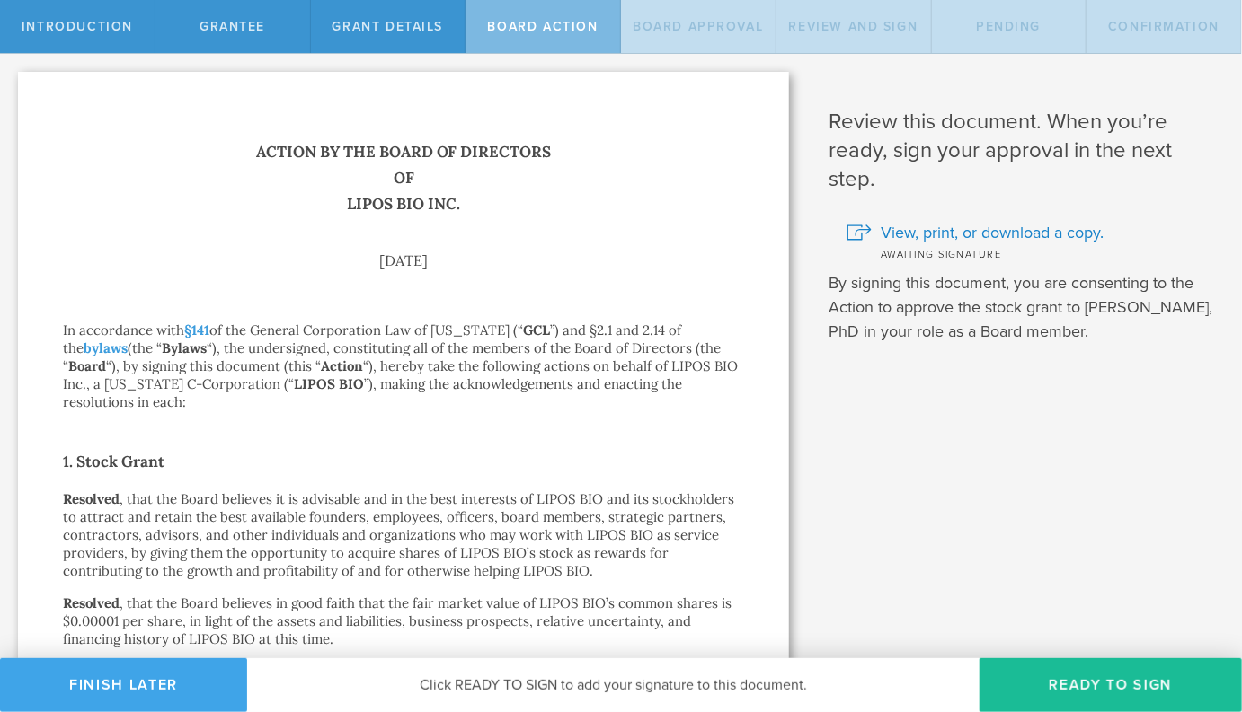
click at [117, 689] on button "Finish Later" at bounding box center [123, 686] width 247 height 54
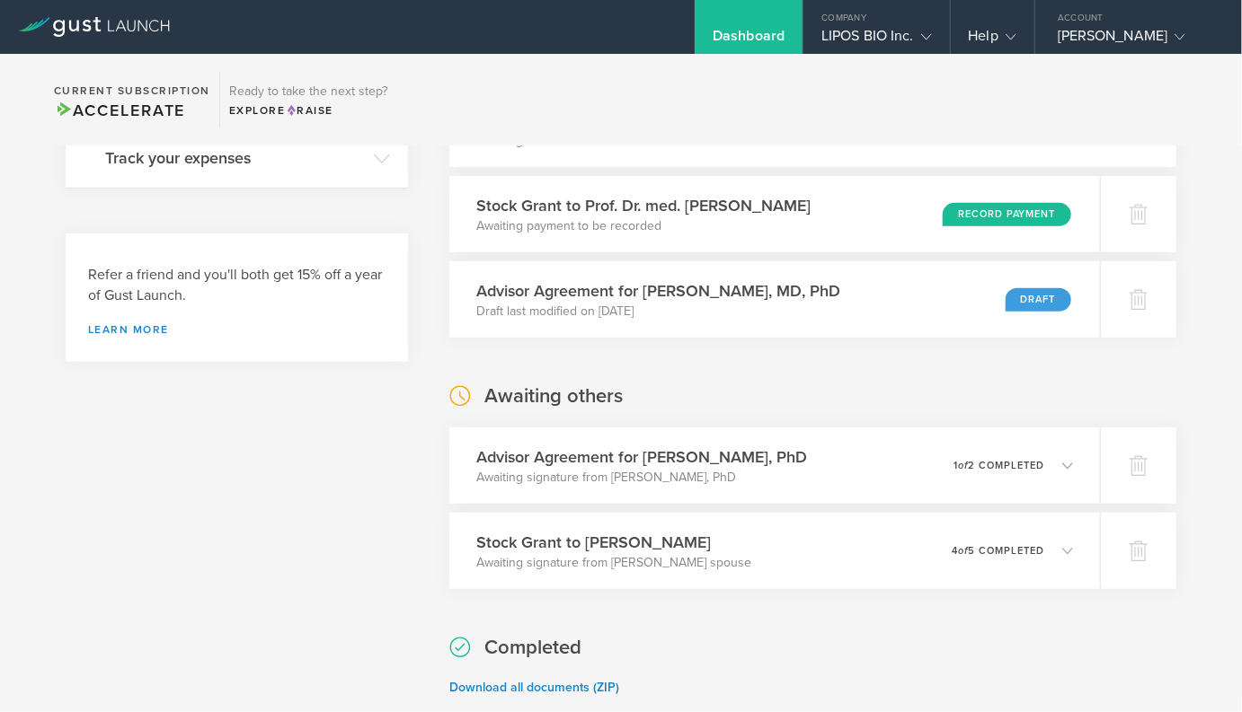
scroll to position [466, 0]
click at [356, 455] on div "What's next? Compliance Team Fundraising Staying compliant saves you from hassl…" at bounding box center [237, 630] width 342 height 1854
click at [637, 582] on div "Stock Grant to Brock Reeve Awaiting signature from Brock Reeve’s spouse 0 undel…" at bounding box center [773, 549] width 663 height 78
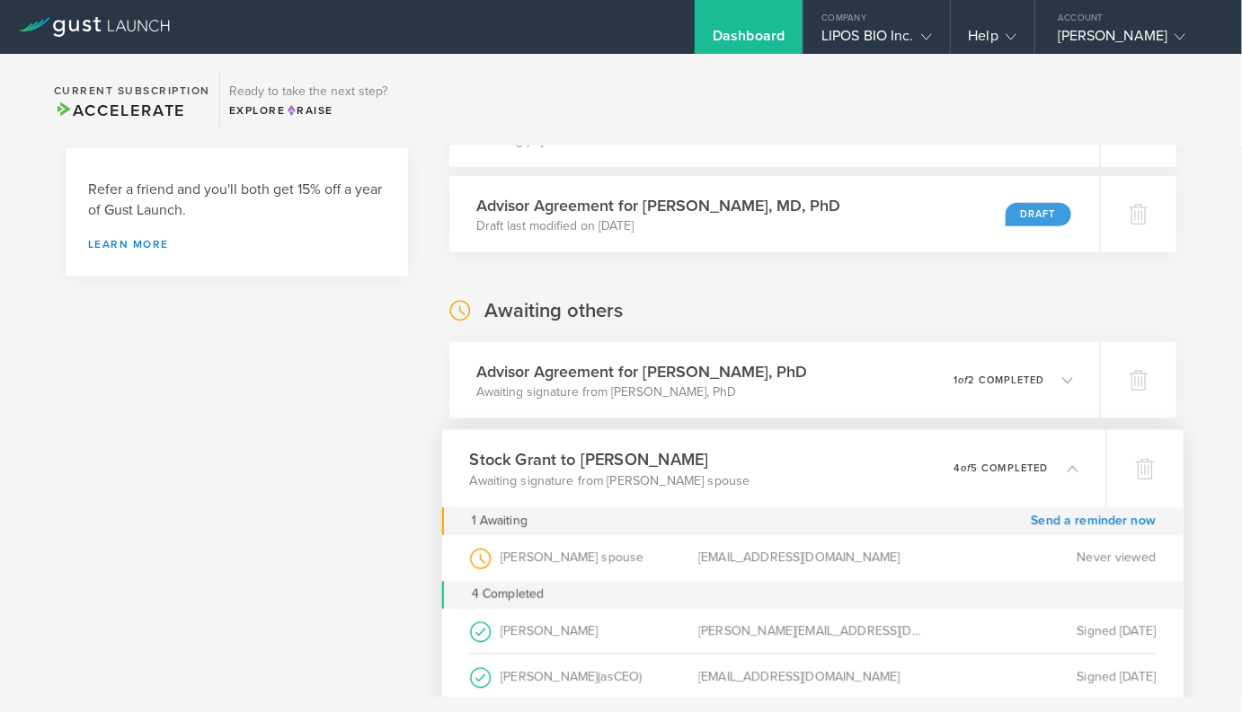
scroll to position [613, 0]
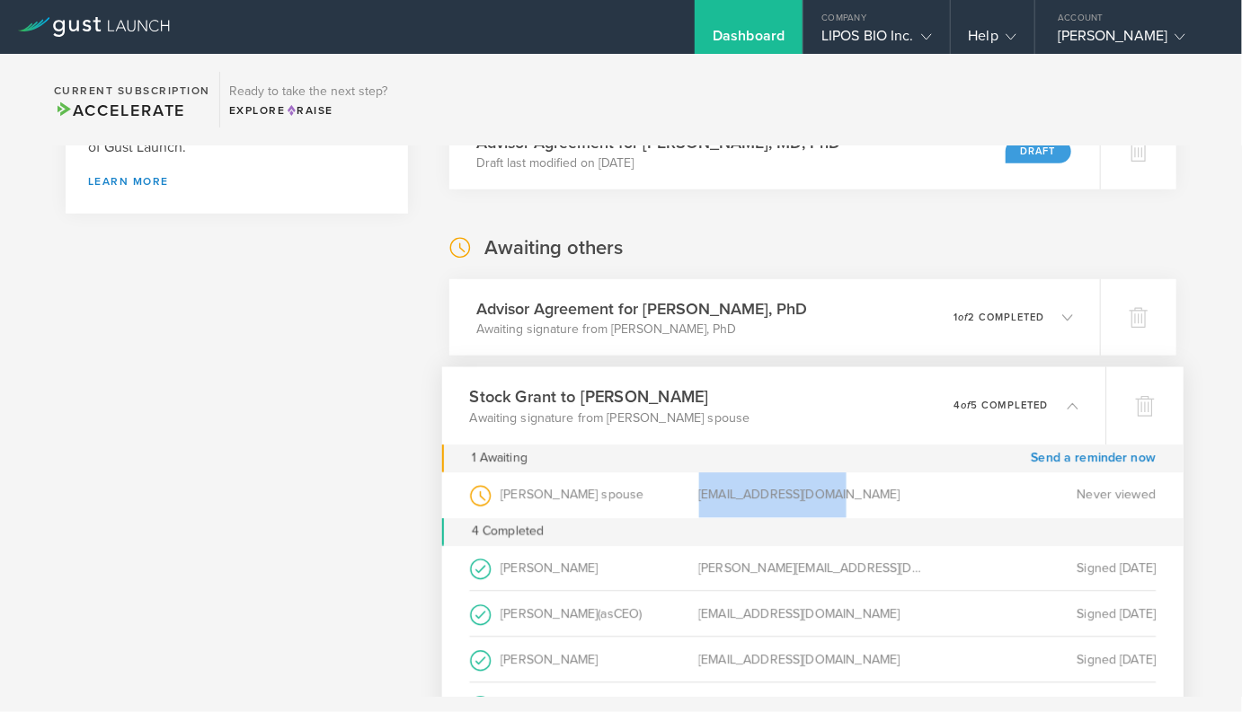
drag, startPoint x: 697, startPoint y: 500, endPoint x: 859, endPoint y: 484, distance: 162.5
click at [859, 484] on div "Brock Reeve’s spouse (as Spouse of Grantee ) pcrossreeve@gmail.com Never viewed" at bounding box center [813, 496] width 686 height 46
copy div "Brock Reeve’s spouse (as Spouse of Grantee ) pcrossreeve@gmail.com"
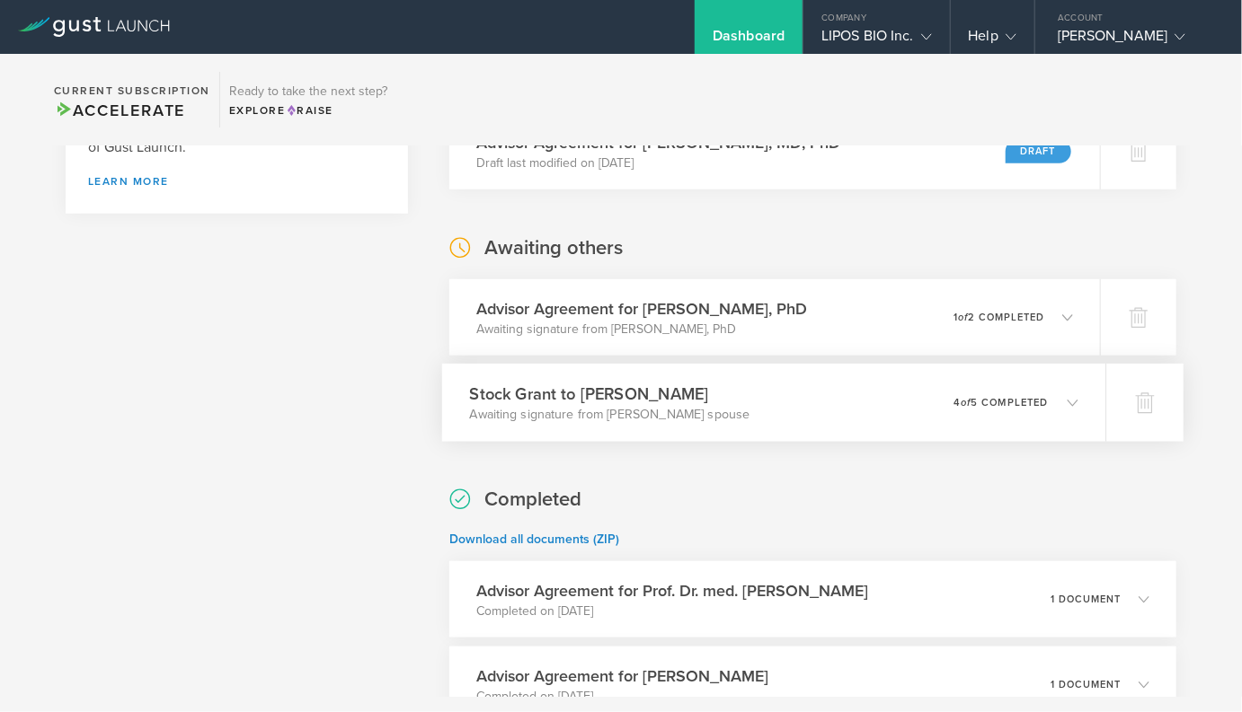
click at [539, 406] on p "Awaiting signature from [PERSON_NAME] spouse" at bounding box center [610, 415] width 280 height 18
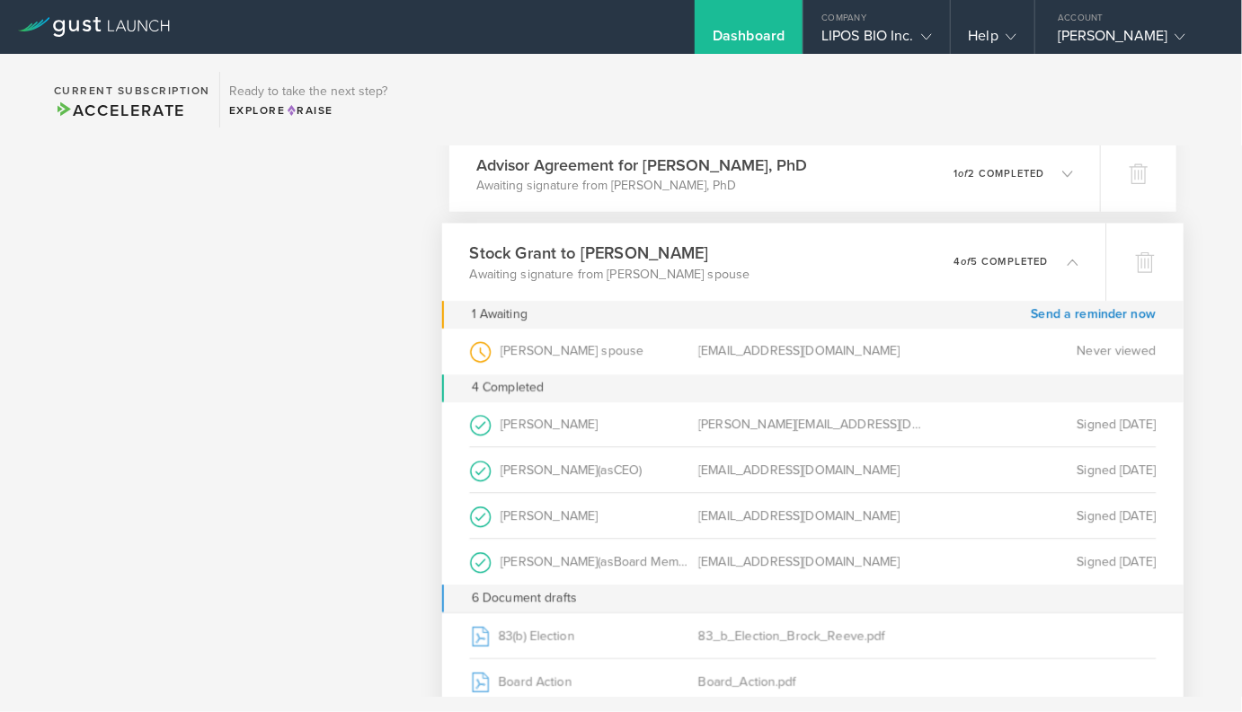
scroll to position [762, 0]
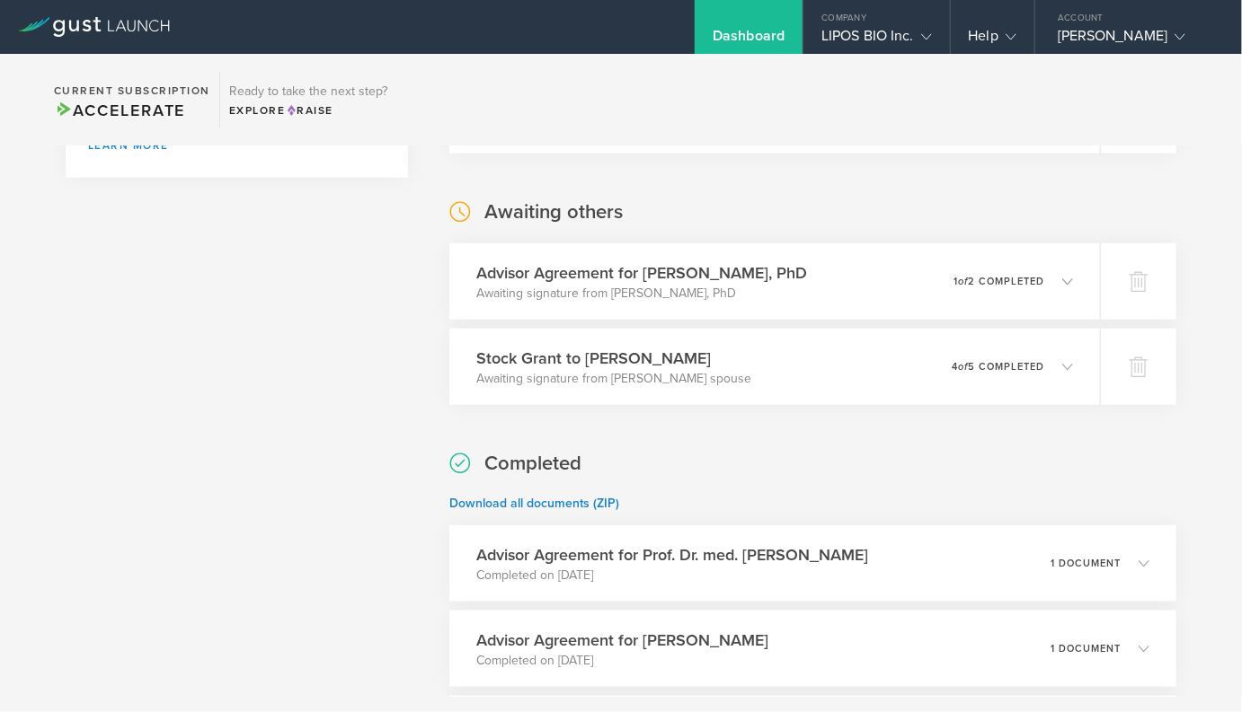
scroll to position [650, 0]
